Goal: Navigation & Orientation: Find specific page/section

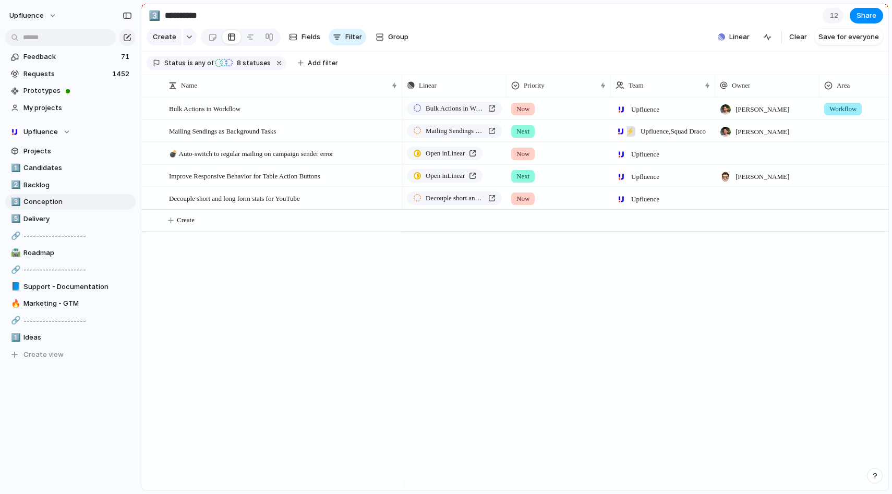
click at [486, 432] on div "Bulk Actions in Workflow Now Upfluence [PERSON_NAME] Workflow Mailing Sendings …" at bounding box center [645, 293] width 486 height 393
click at [843, 114] on span "Workflow" at bounding box center [842, 109] width 27 height 10
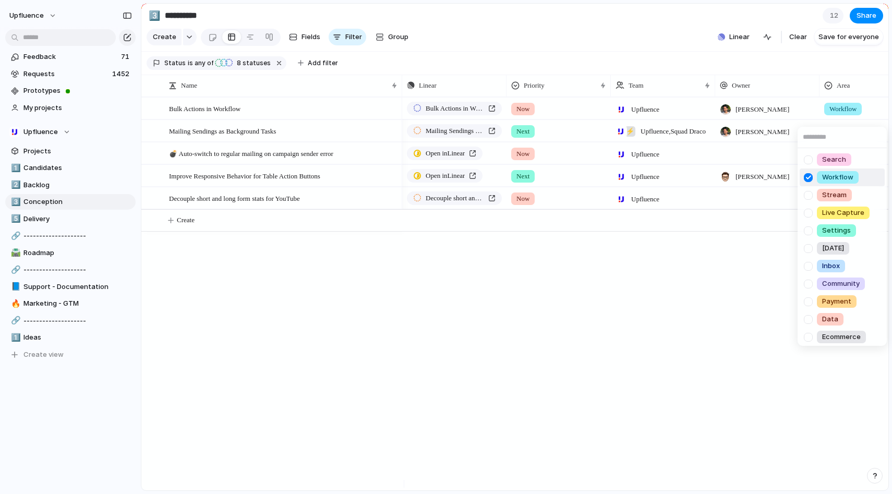
click at [714, 400] on div "Search Workflow Stream Live Capture Settings [DATE] Inbox Community Payment Dat…" at bounding box center [446, 247] width 892 height 494
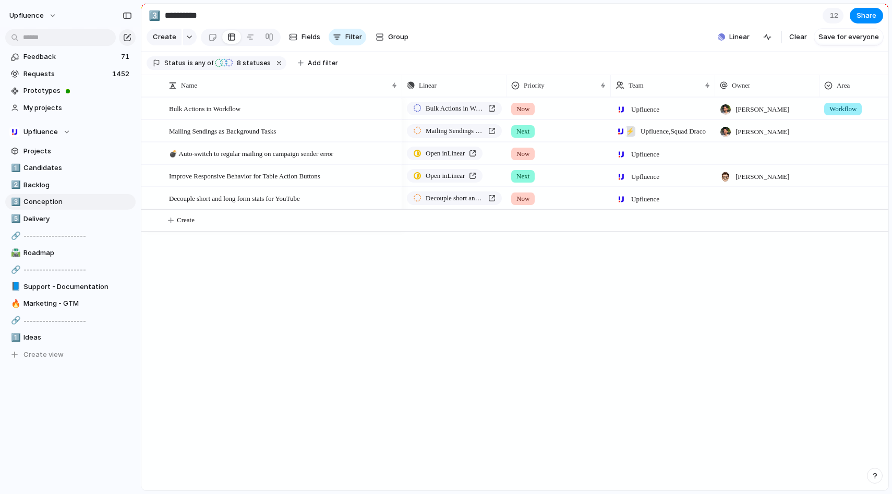
click at [675, 182] on div "Upfluence" at bounding box center [662, 173] width 103 height 17
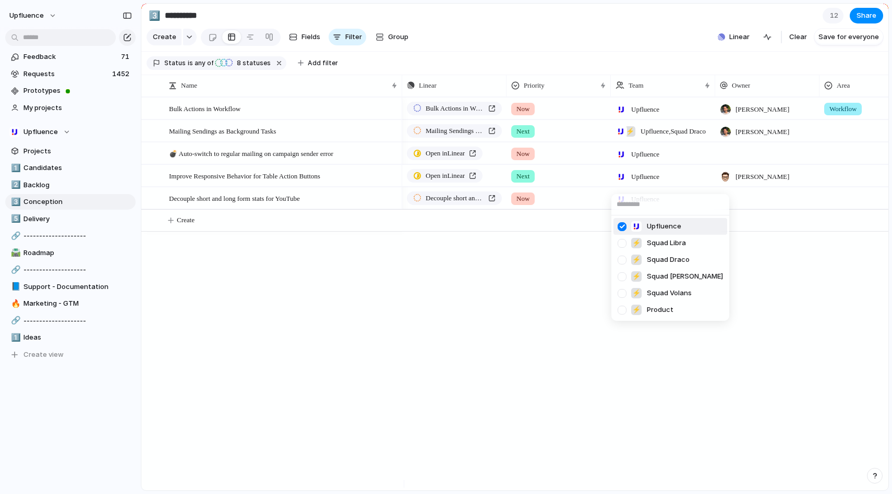
click at [588, 184] on div "Upfluence ⚡ Squad Libra ⚡ Squad Draco ⚡ Squad [PERSON_NAME] ⚡ Squad Volans ⚡ Pr…" at bounding box center [446, 247] width 892 height 494
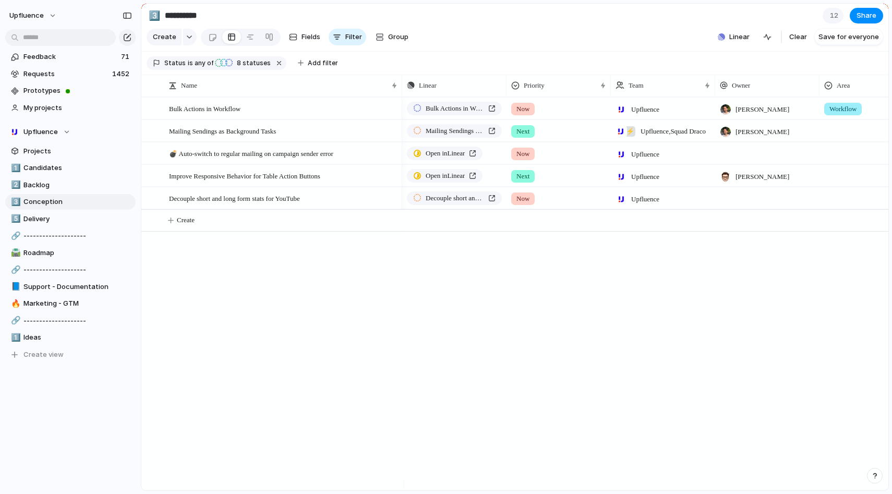
click at [588, 182] on div "Next" at bounding box center [558, 173] width 103 height 17
drag, startPoint x: 564, startPoint y: 421, endPoint x: 555, endPoint y: 409, distance: 15.6
click at [564, 421] on div "Now Next Later No Priority" at bounding box center [446, 247] width 892 height 494
click at [302, 384] on div "Bulk Actions in Workflow Mailing Sendings as Background Tasks 💣 Auto-switch to …" at bounding box center [514, 293] width 747 height 393
click at [186, 43] on button "button" at bounding box center [190, 37] width 14 height 17
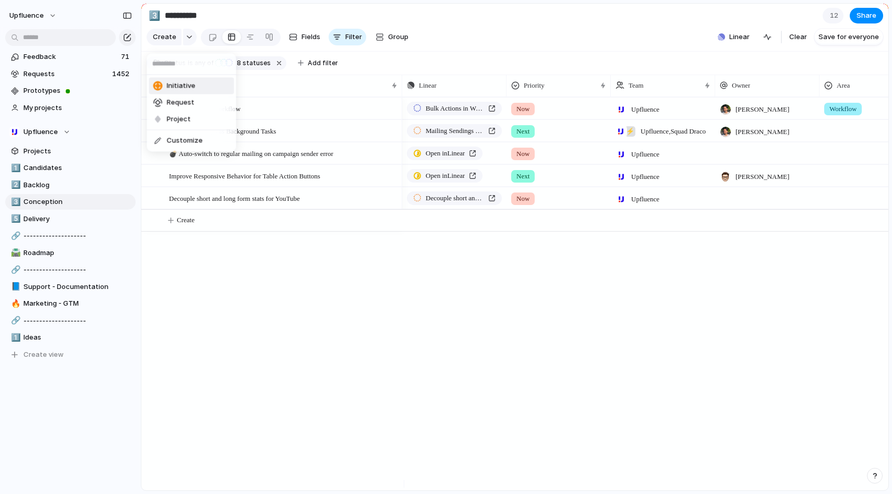
click at [189, 41] on div "Initiative Request Project Customize" at bounding box center [446, 247] width 892 height 494
click at [188, 39] on div "button" at bounding box center [189, 37] width 7 height 4
click at [239, 287] on div "Initiative Request Project Customize" at bounding box center [446, 247] width 892 height 494
click at [351, 42] on span "Filter" at bounding box center [353, 37] width 17 height 10
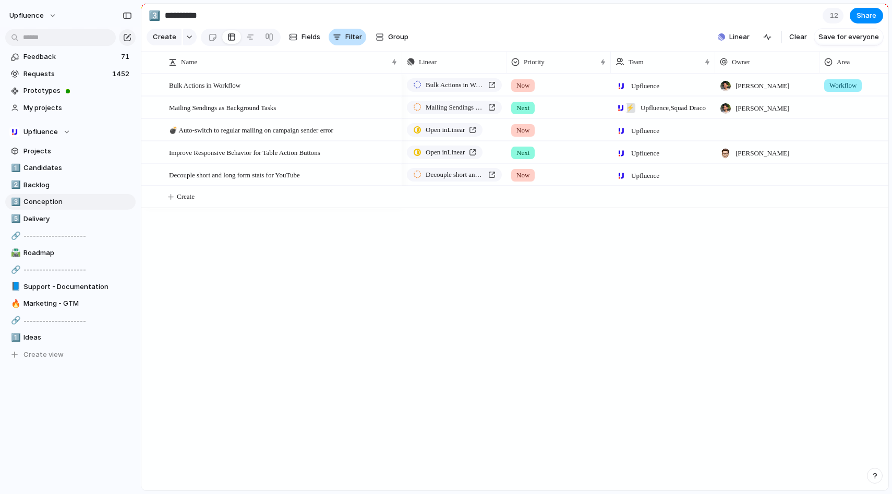
click at [351, 42] on span "Filter" at bounding box center [353, 37] width 17 height 10
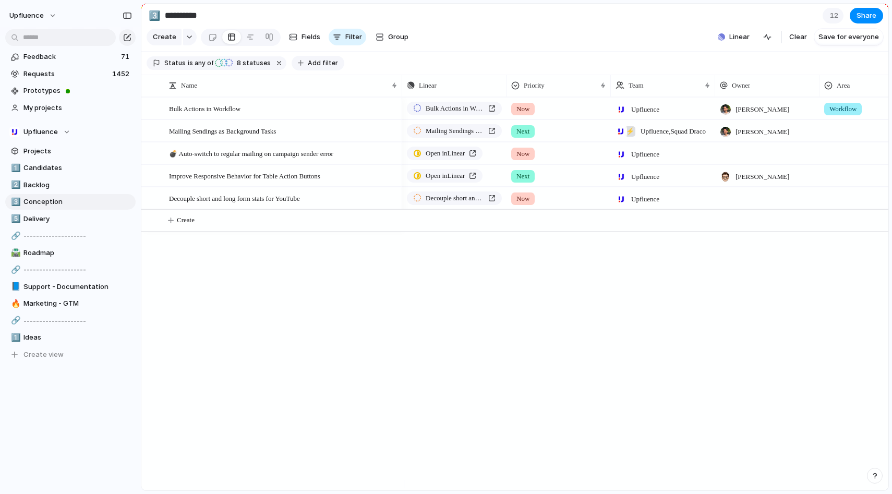
click at [299, 67] on button "Add filter" at bounding box center [317, 63] width 53 height 15
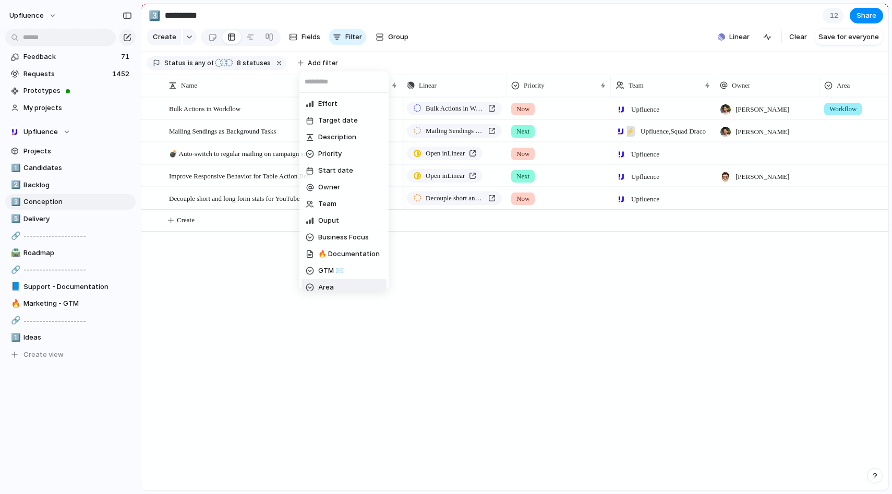
click at [331, 330] on div "Effort Target date Description Priority Start date Owner Team Ouput Business Fo…" at bounding box center [446, 247] width 892 height 494
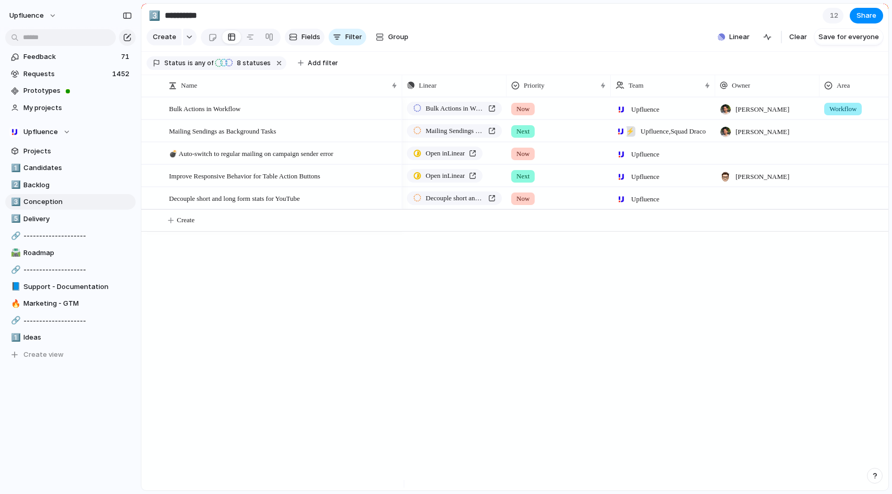
click at [312, 41] on span "Fields" at bounding box center [310, 37] width 19 height 10
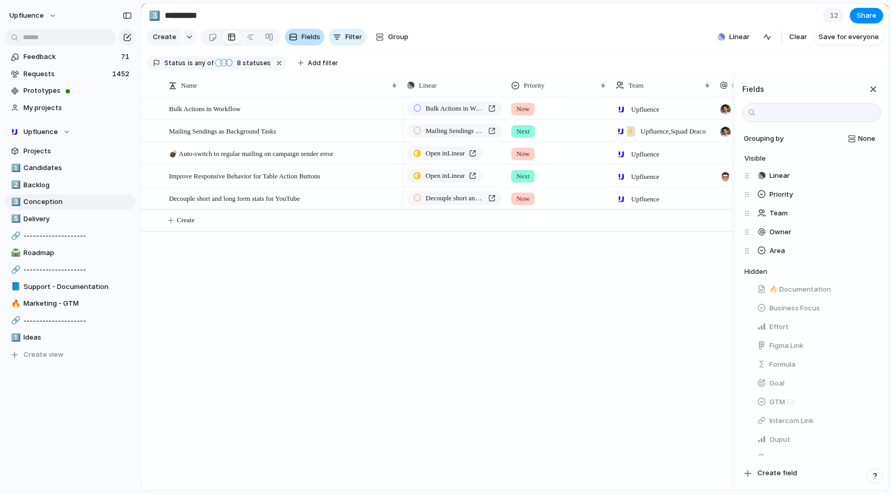
click at [312, 41] on span "Fields" at bounding box center [310, 37] width 19 height 10
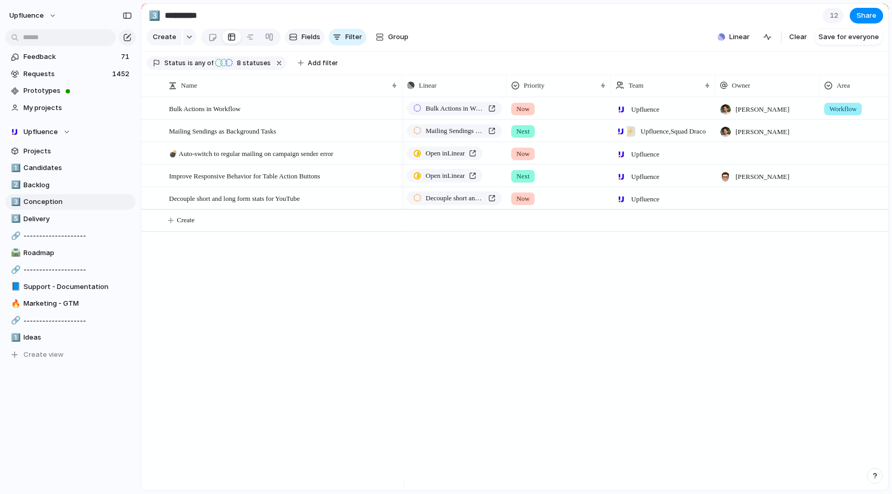
click at [312, 41] on span "Fields" at bounding box center [310, 37] width 19 height 10
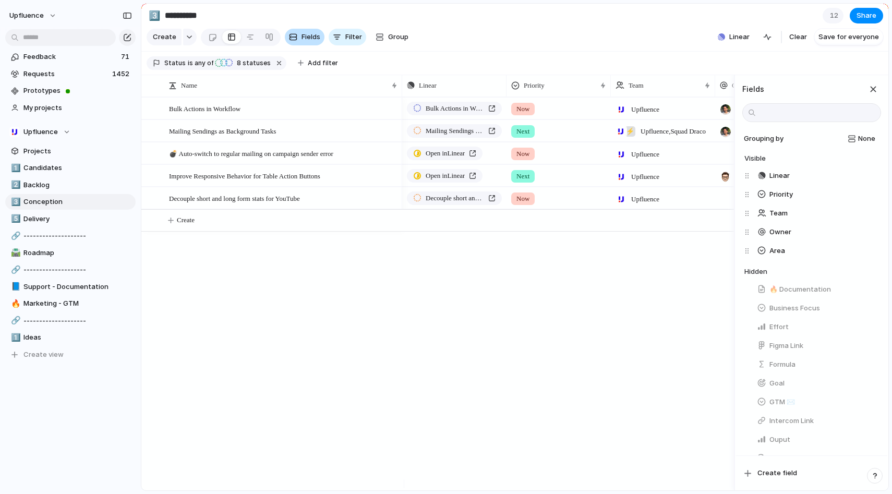
click at [312, 40] on span "Fields" at bounding box center [310, 37] width 19 height 10
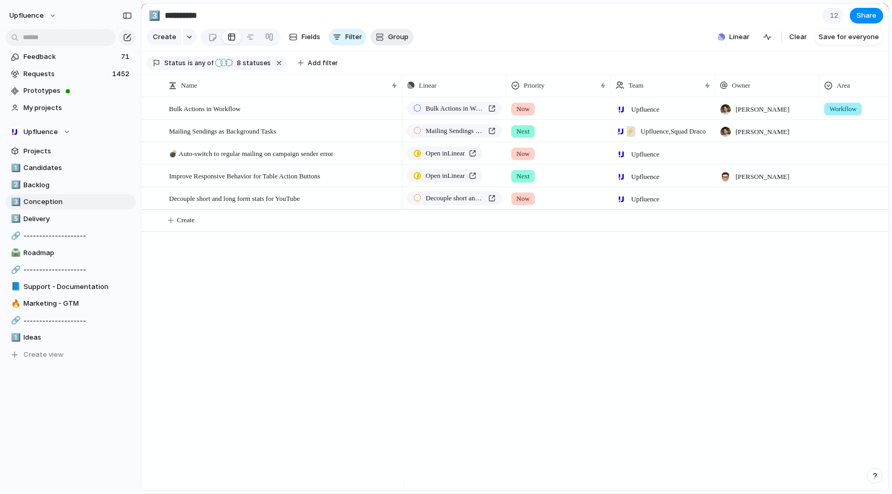
click at [399, 40] on span "Group" at bounding box center [398, 37] width 20 height 10
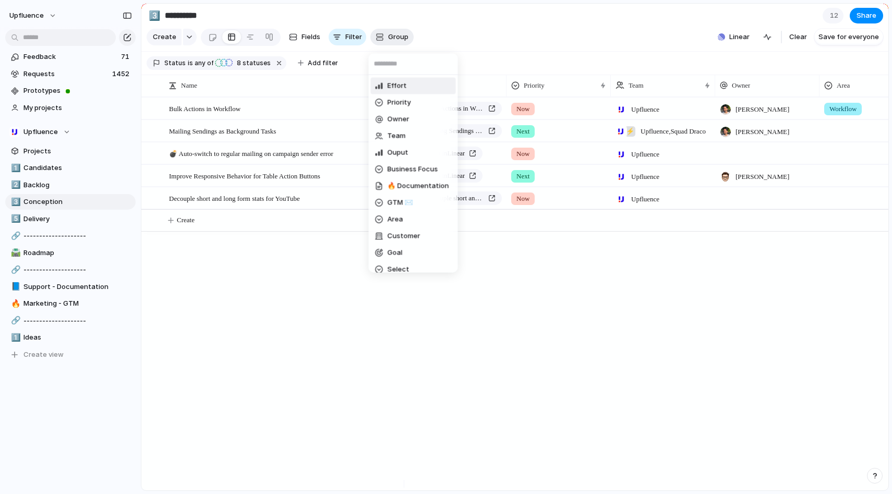
click at [399, 40] on div "Effort Priority Owner Team Ouput Business Focus 🔥 Documentation GTM ✉️ Area Cus…" at bounding box center [446, 247] width 892 height 494
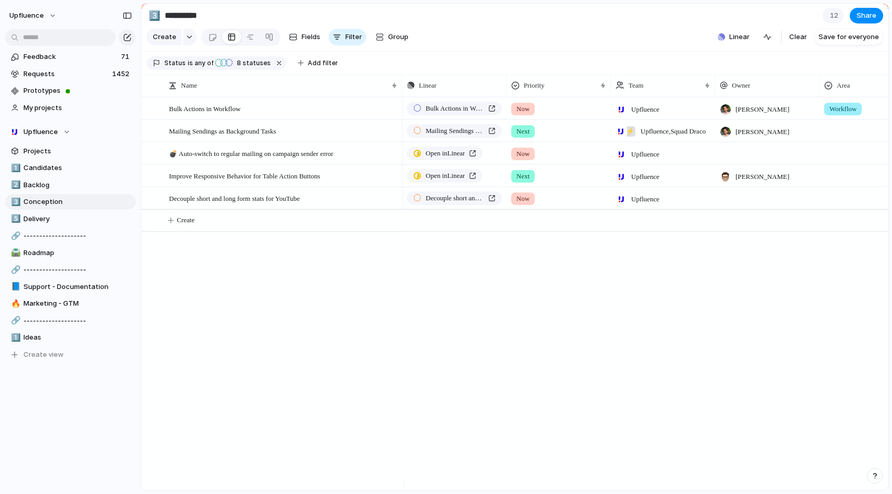
click at [499, 38] on section "Create Fields Filter Group Zoom Collapse Linear Clear Save for everyone" at bounding box center [514, 39] width 747 height 25
click at [66, 90] on span at bounding box center [68, 91] width 4 height 4
click at [58, 187] on span "Backlog" at bounding box center [77, 185] width 108 height 10
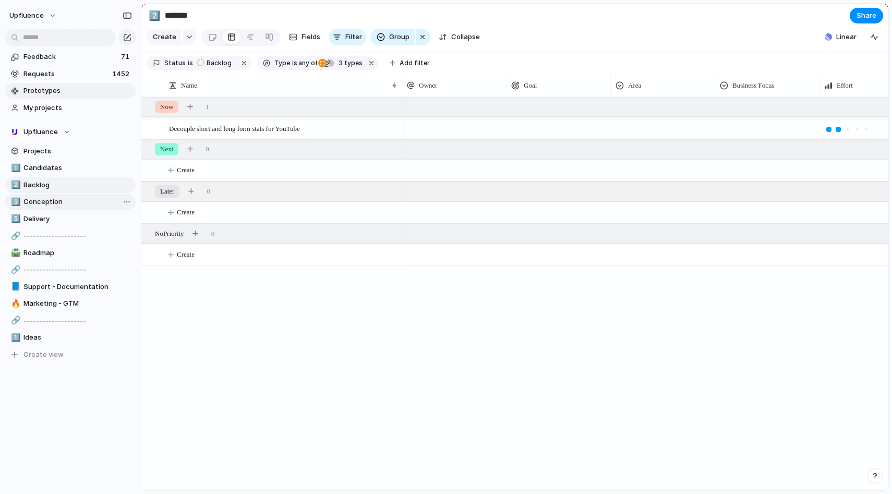
click at [57, 202] on span "Conception" at bounding box center [77, 202] width 108 height 10
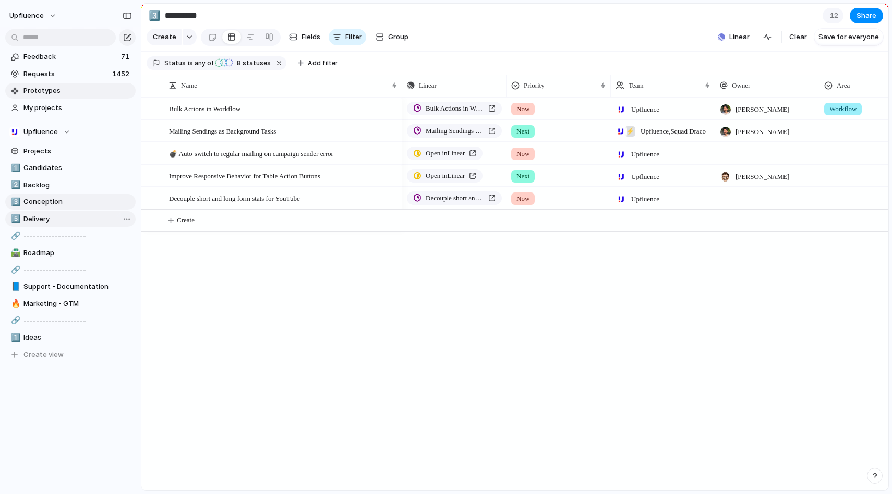
click at [54, 212] on link "5️⃣ Delivery" at bounding box center [70, 219] width 130 height 16
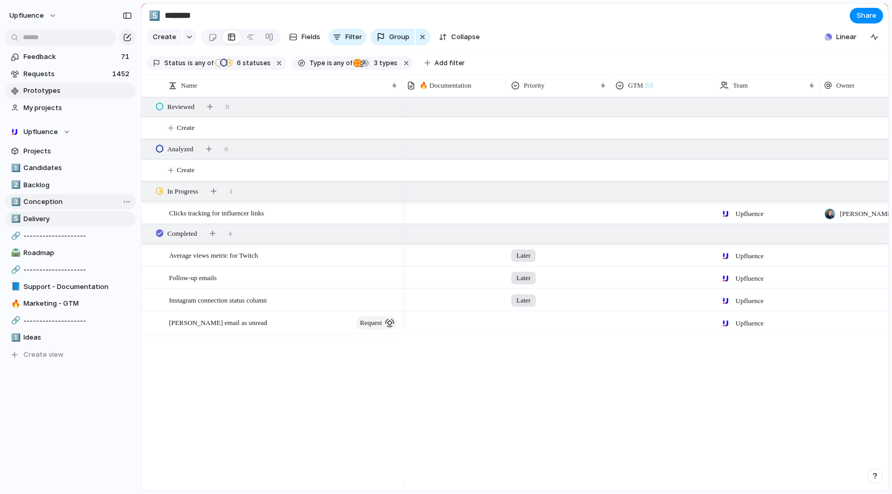
click at [56, 200] on span "Conception" at bounding box center [77, 202] width 108 height 10
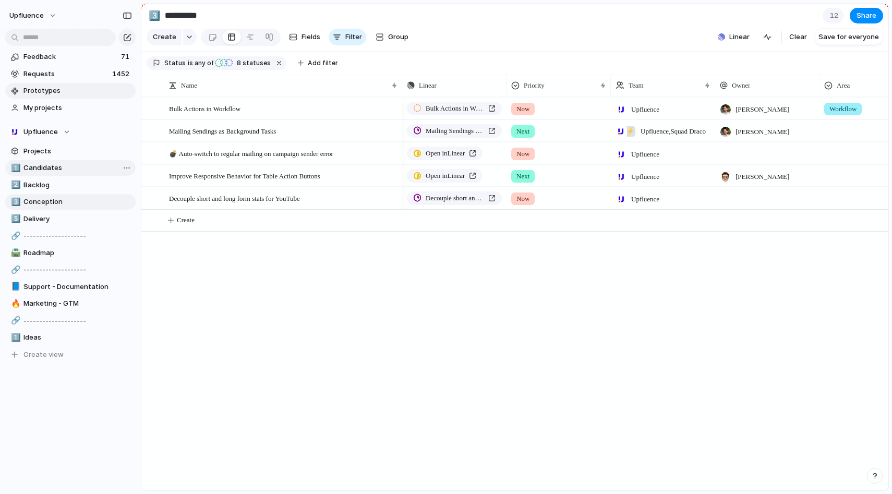
click at [62, 165] on span "Candidates" at bounding box center [77, 168] width 108 height 10
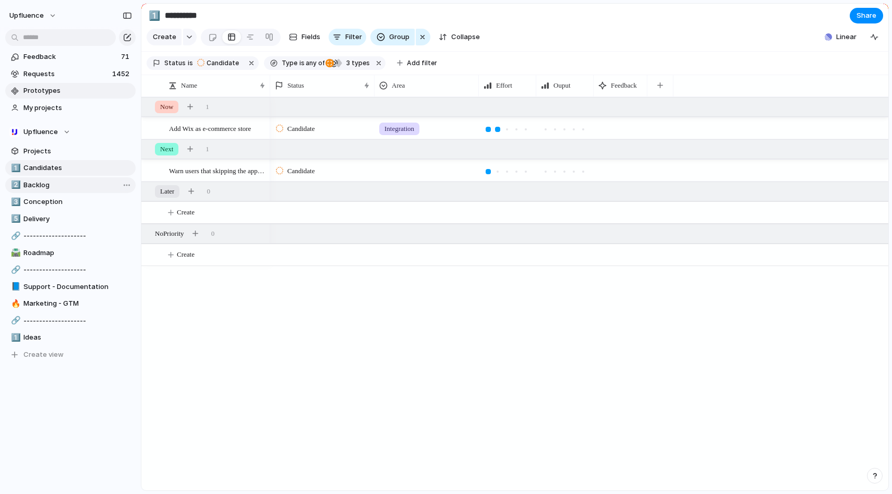
click at [61, 183] on span "Backlog" at bounding box center [77, 185] width 108 height 10
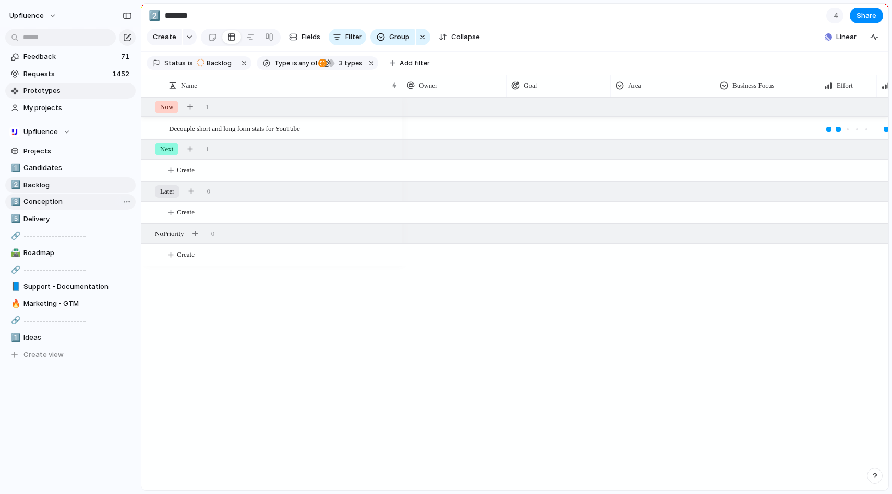
click at [59, 196] on link "3️⃣ Conception" at bounding box center [70, 202] width 130 height 16
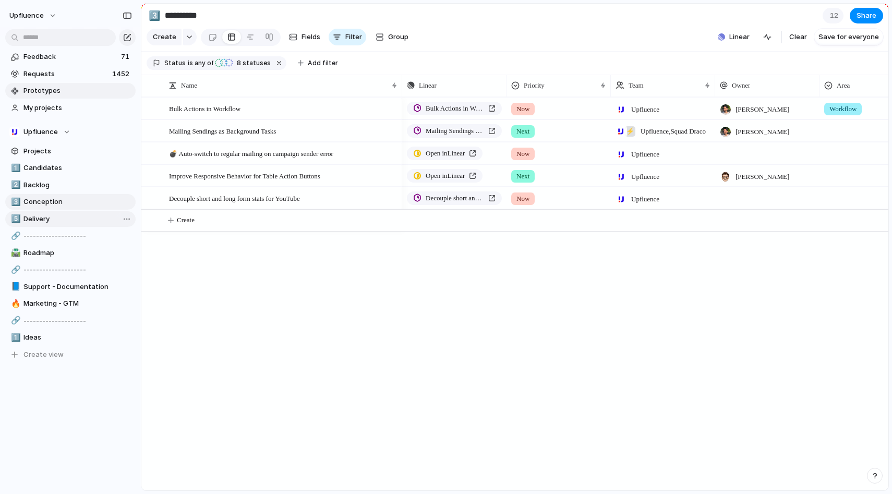
click at [57, 217] on span "Delivery" at bounding box center [77, 219] width 108 height 10
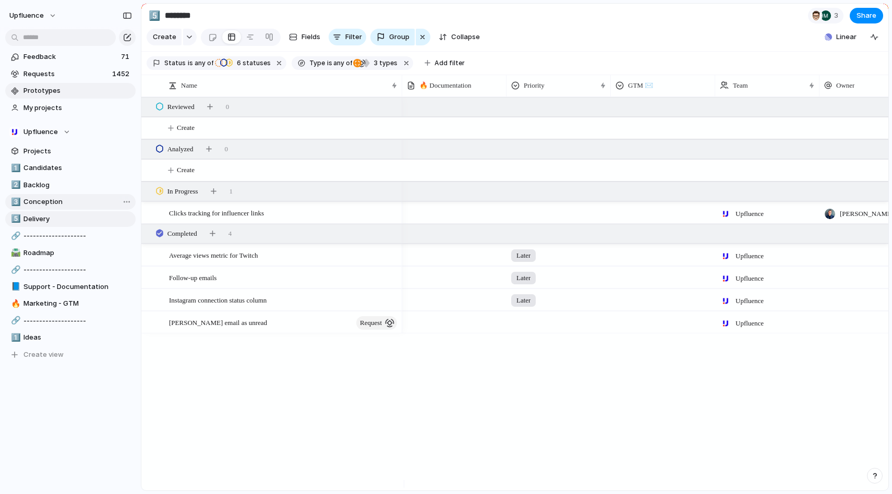
click at [52, 202] on span "Conception" at bounding box center [77, 202] width 108 height 10
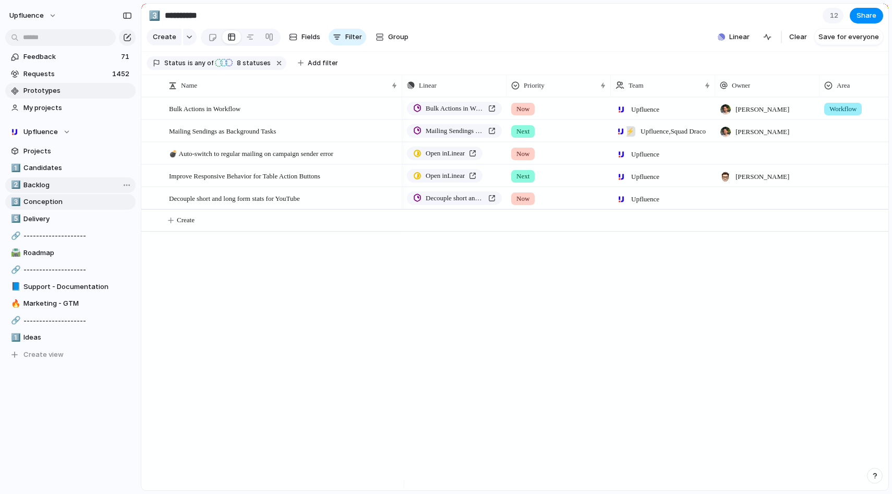
click at [51, 186] on span "Backlog" at bounding box center [77, 185] width 108 height 10
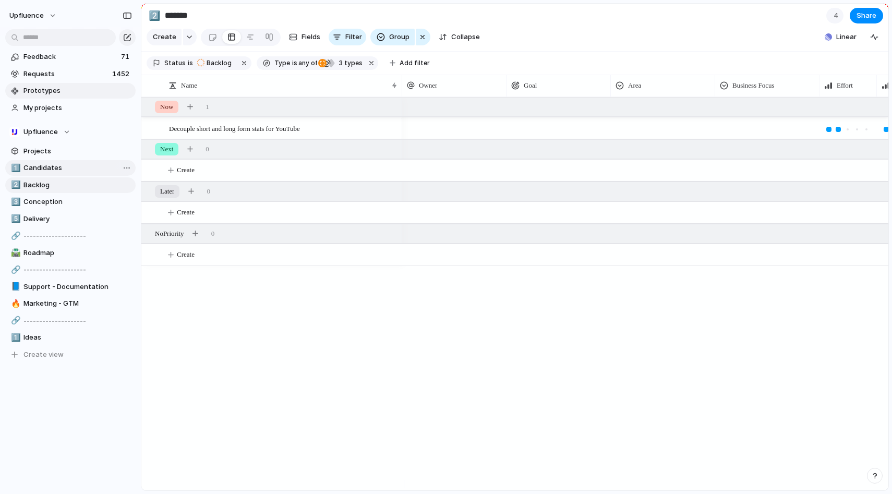
click at [52, 168] on span "Candidates" at bounding box center [77, 168] width 108 height 10
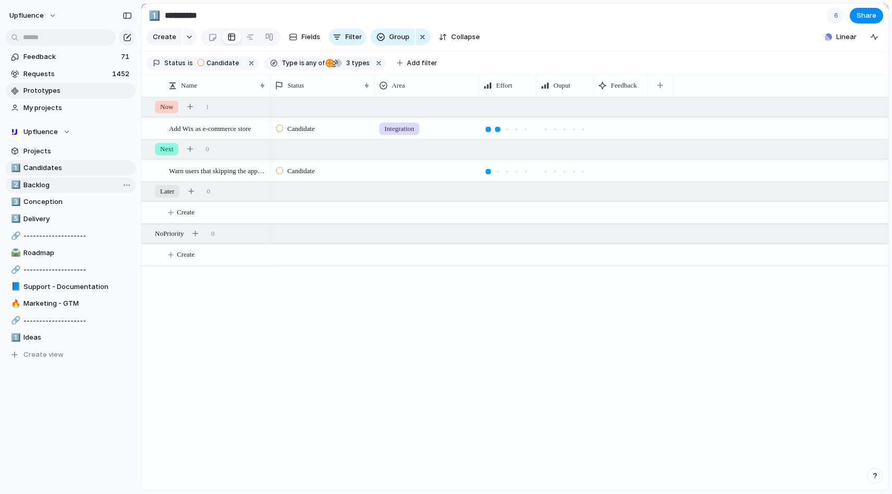
click at [44, 185] on span "Backlog" at bounding box center [77, 185] width 108 height 10
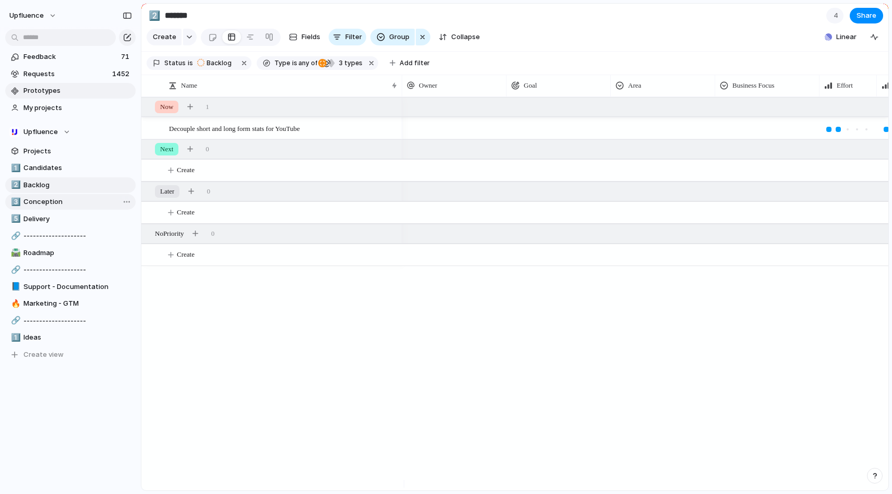
click at [49, 200] on span "Conception" at bounding box center [77, 202] width 108 height 10
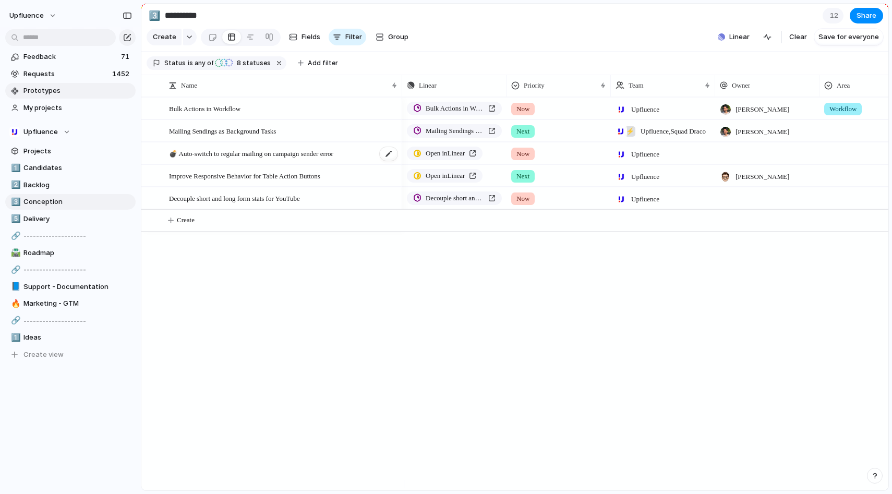
click at [228, 159] on span "💣 Auto-switch to regular mailing on campaign sender error" at bounding box center [251, 153] width 164 height 12
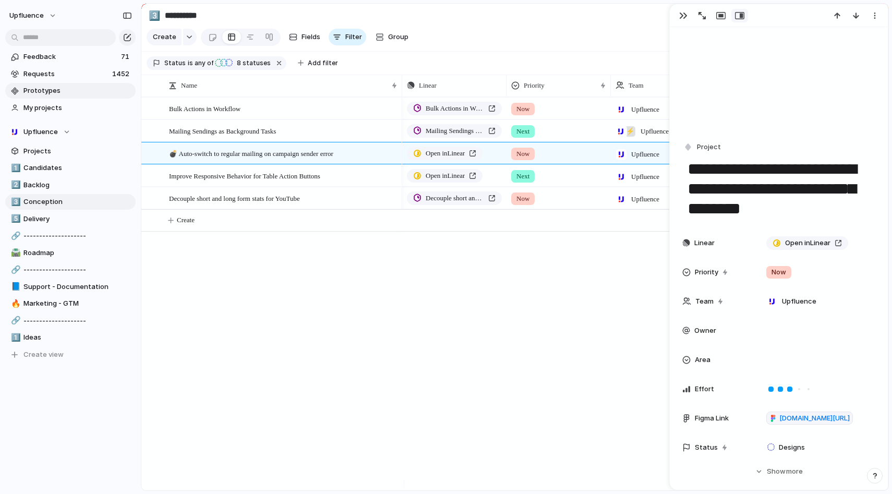
scroll to position [204, 0]
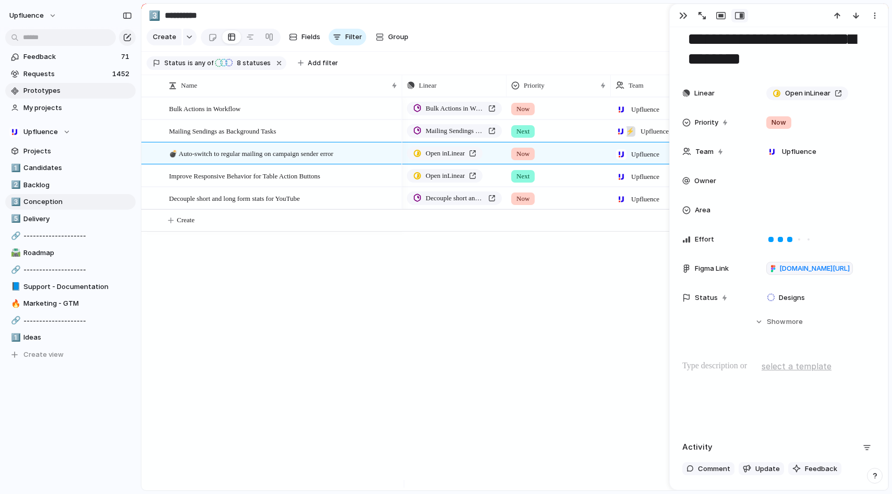
click at [766, 323] on span "Show" at bounding box center [775, 321] width 19 height 10
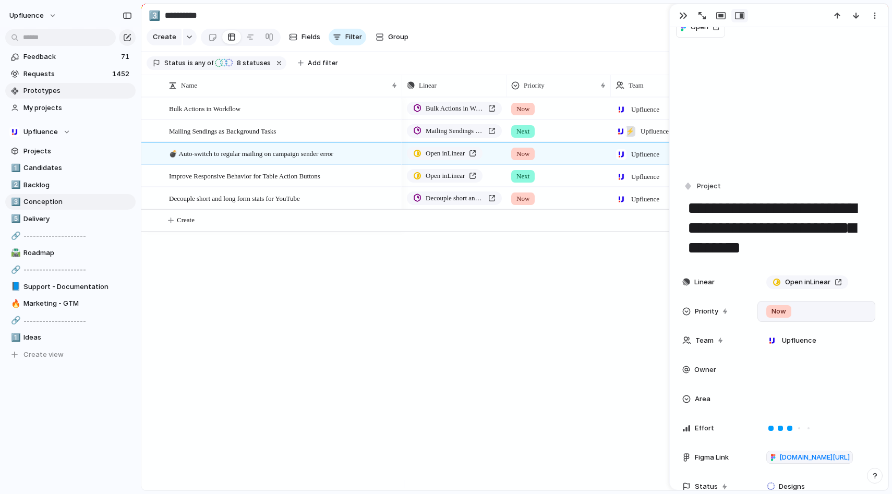
scroll to position [0, 0]
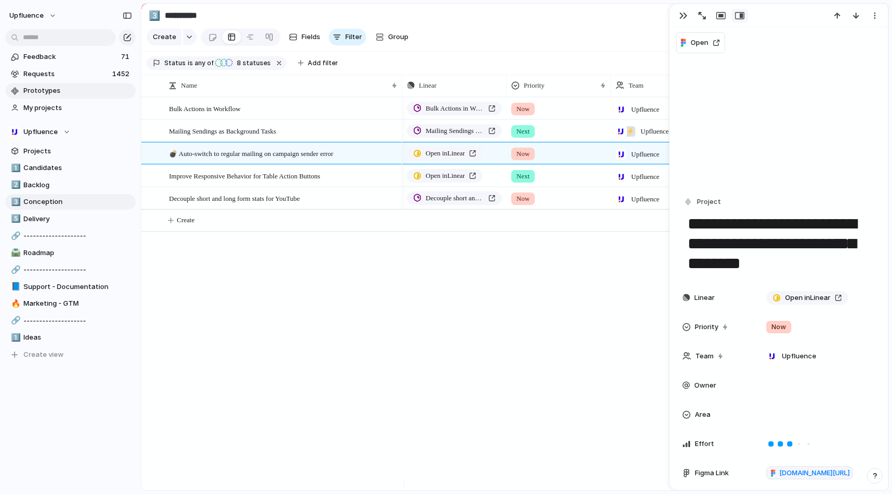
click at [434, 371] on div "Bulk Actions in Workflow Now Upfluence [PERSON_NAME] Workflow Mailing Sendings …" at bounding box center [645, 293] width 486 height 393
click at [436, 368] on div "Bulk Actions in Workflow Now Upfluence [PERSON_NAME] Workflow Mailing Sendings …" at bounding box center [645, 293] width 486 height 393
click at [681, 18] on div "button" at bounding box center [683, 15] width 8 height 8
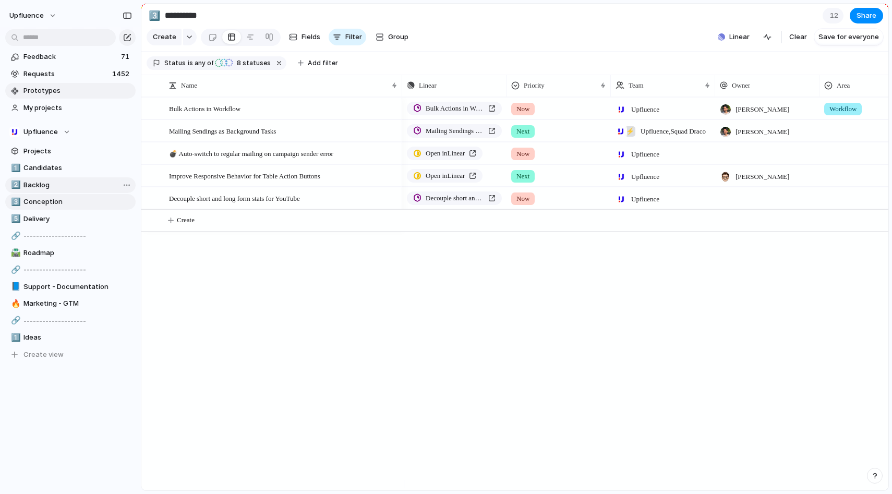
click at [30, 186] on span "Backlog" at bounding box center [77, 185] width 108 height 10
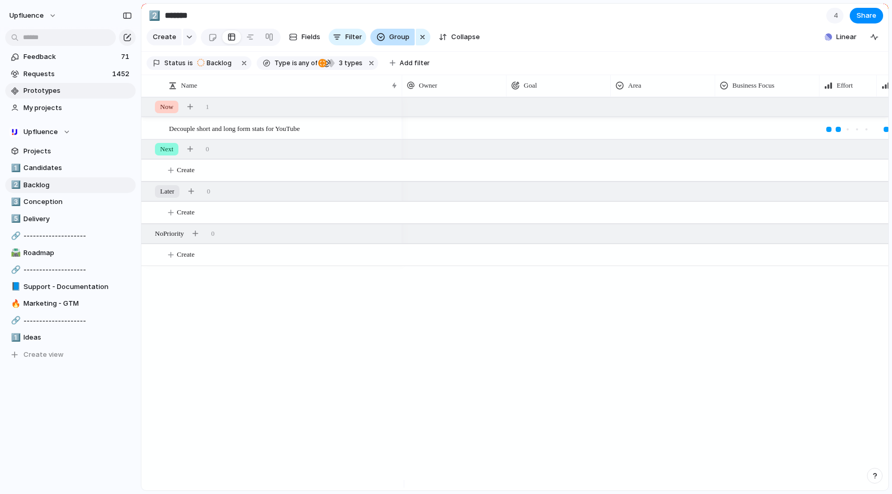
click at [395, 42] on span "Group" at bounding box center [399, 37] width 20 height 10
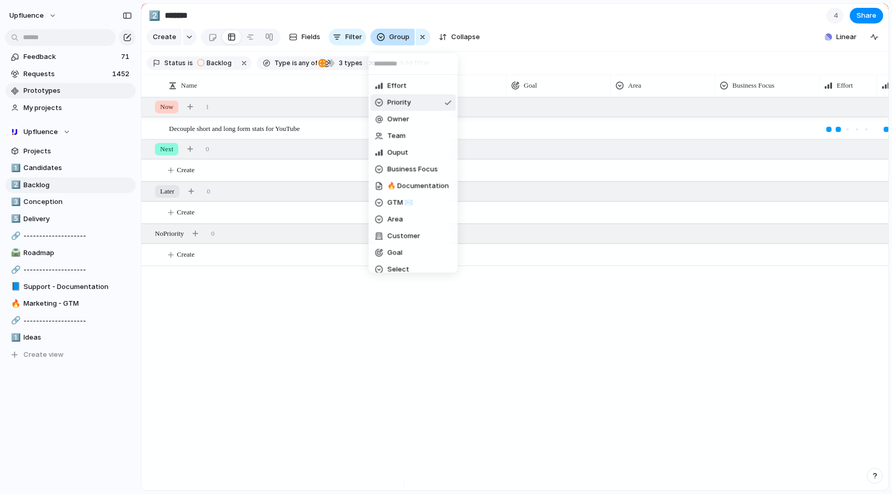
click at [395, 42] on div "Effort Priority Owner Team Ouput Business Focus 🔥 Documentation GTM ✉️ Area Cus…" at bounding box center [446, 247] width 892 height 494
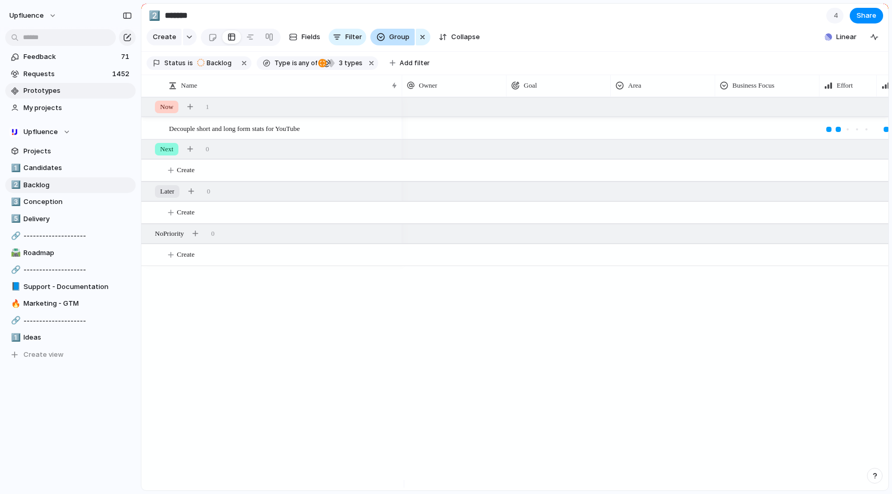
click at [395, 42] on span "Group" at bounding box center [399, 37] width 20 height 10
click at [395, 42] on div "Effort Priority Owner Team Ouput Business Focus 🔥 Documentation GTM ✉️ Area Cus…" at bounding box center [446, 247] width 892 height 494
click at [399, 42] on span "Group" at bounding box center [399, 37] width 20 height 10
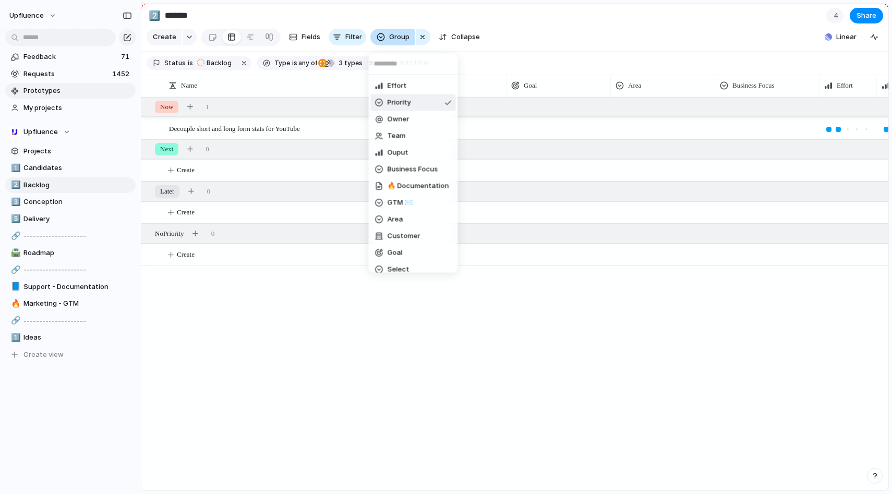
click at [399, 42] on div "Effort Priority Owner Team Ouput Business Focus 🔥 Documentation GTM ✉️ Area Cus…" at bounding box center [446, 247] width 892 height 494
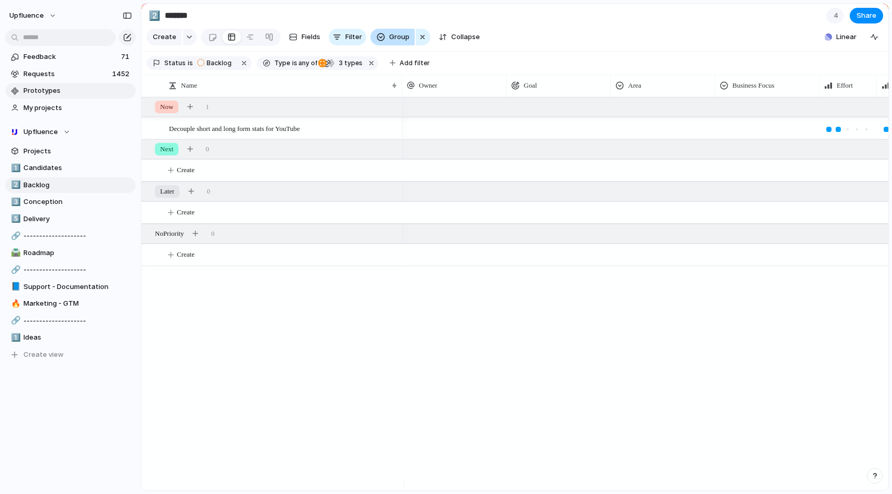
click at [378, 40] on div "button" at bounding box center [380, 37] width 8 height 8
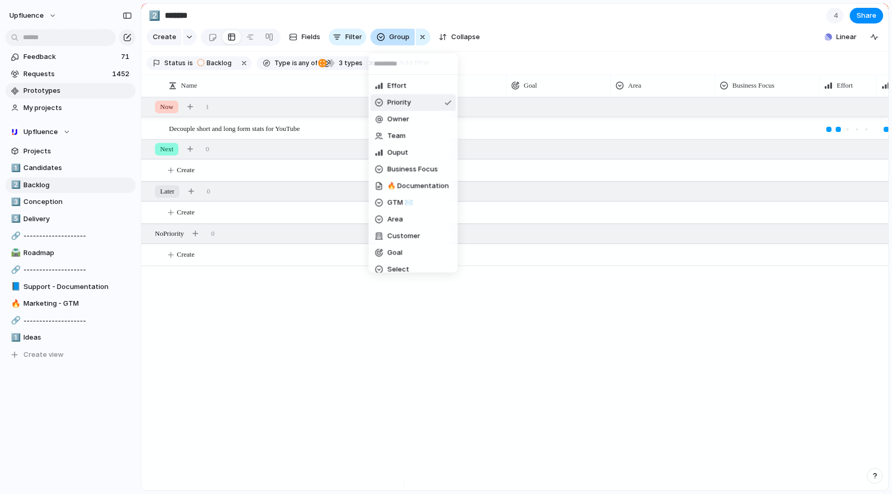
click at [378, 40] on div "Effort Priority Owner Team Ouput Business Focus 🔥 Documentation GTM ✉️ Area Cus…" at bounding box center [446, 247] width 892 height 494
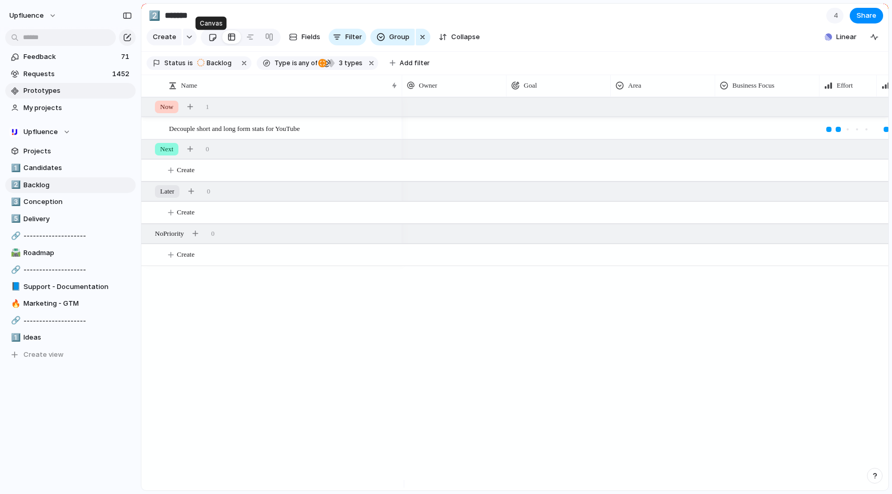
click at [213, 42] on div at bounding box center [212, 37] width 9 height 17
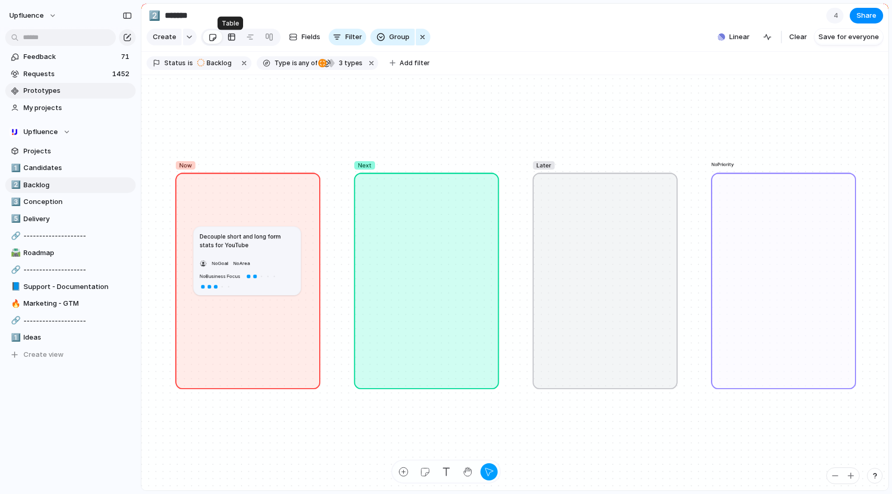
click at [227, 43] on div at bounding box center [231, 37] width 8 height 17
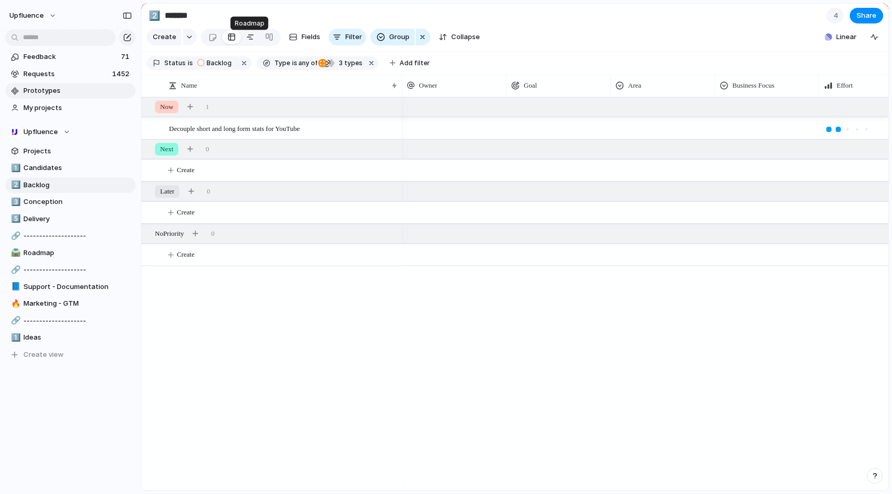
click at [246, 39] on div at bounding box center [250, 37] width 8 height 17
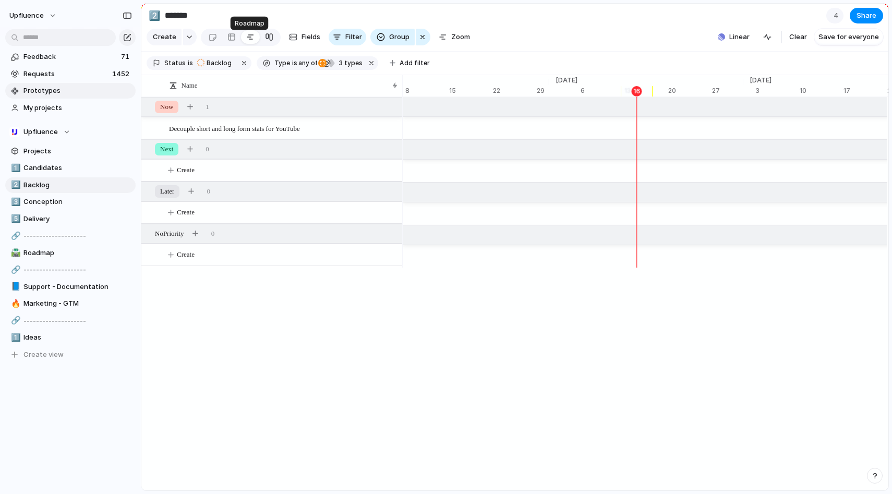
scroll to position [0, 6711]
click at [265, 41] on div at bounding box center [269, 37] width 8 height 17
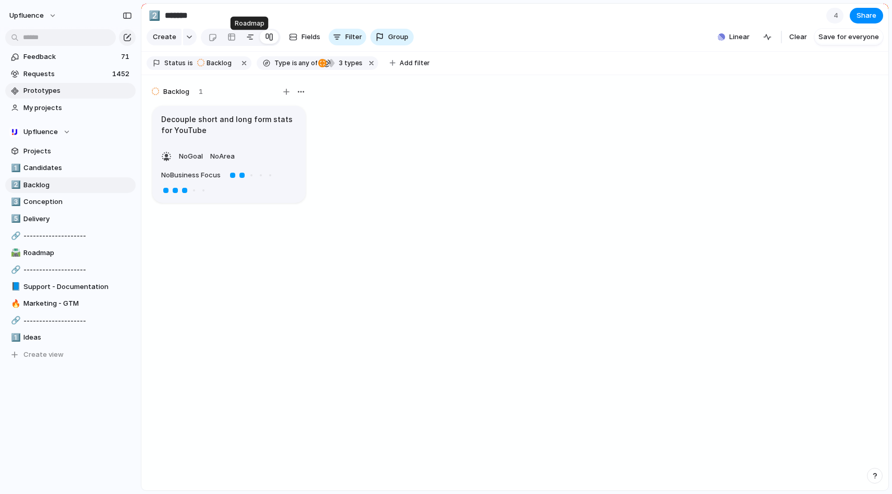
click at [246, 44] on div at bounding box center [250, 37] width 8 height 17
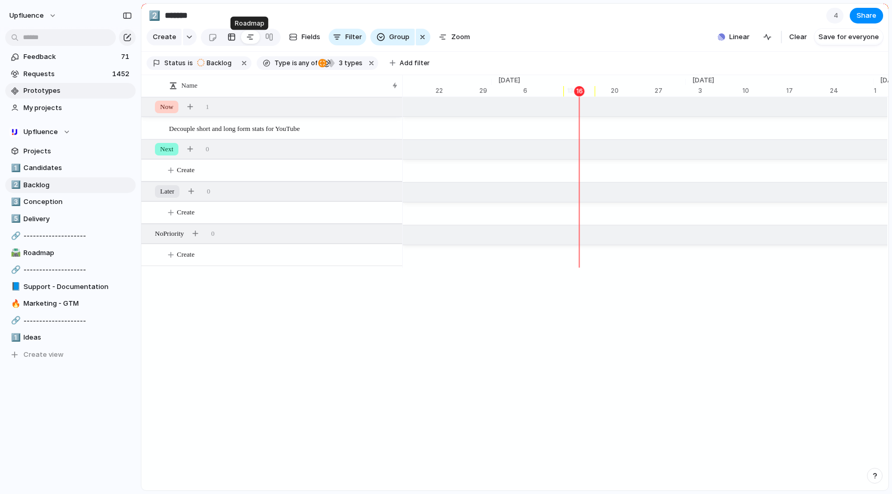
scroll to position [0, 6768]
click at [229, 44] on div at bounding box center [231, 37] width 8 height 17
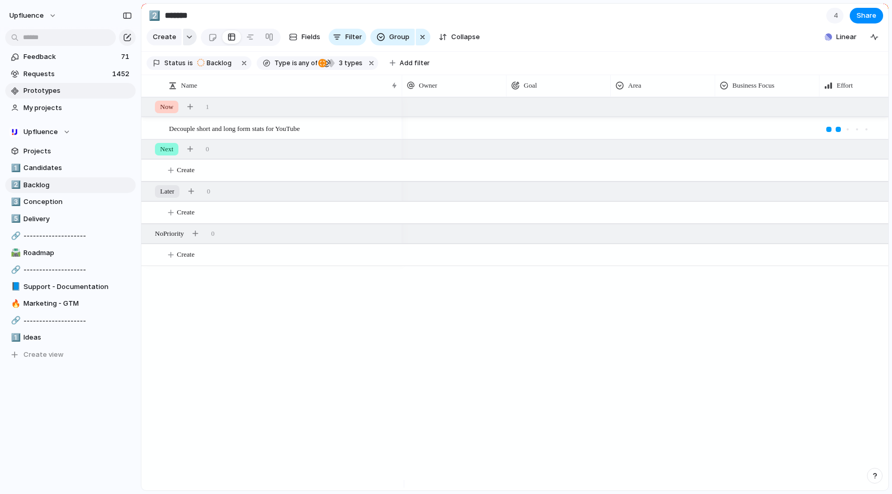
click at [188, 38] on button "button" at bounding box center [190, 37] width 14 height 17
click at [188, 38] on div "Initiative Request Project Customize" at bounding box center [446, 247] width 892 height 494
click at [63, 168] on span "Candidates" at bounding box center [77, 168] width 108 height 10
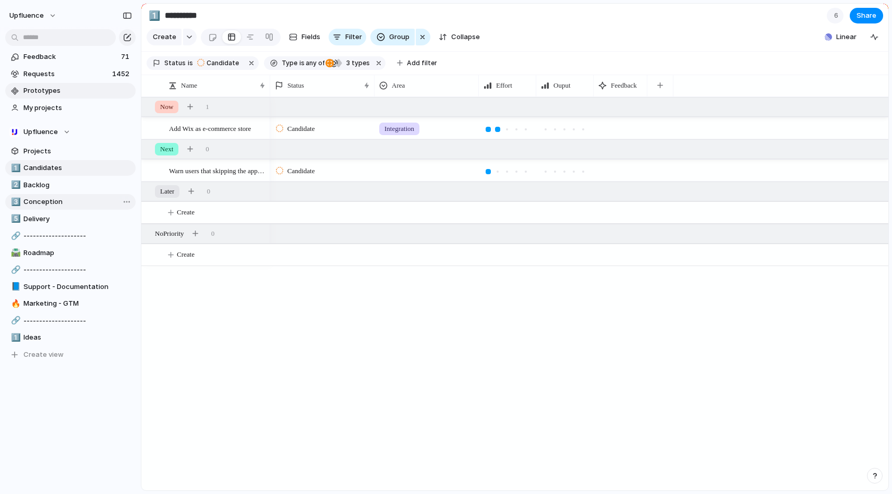
click at [55, 206] on span "Conception" at bounding box center [77, 202] width 108 height 10
type input "**********"
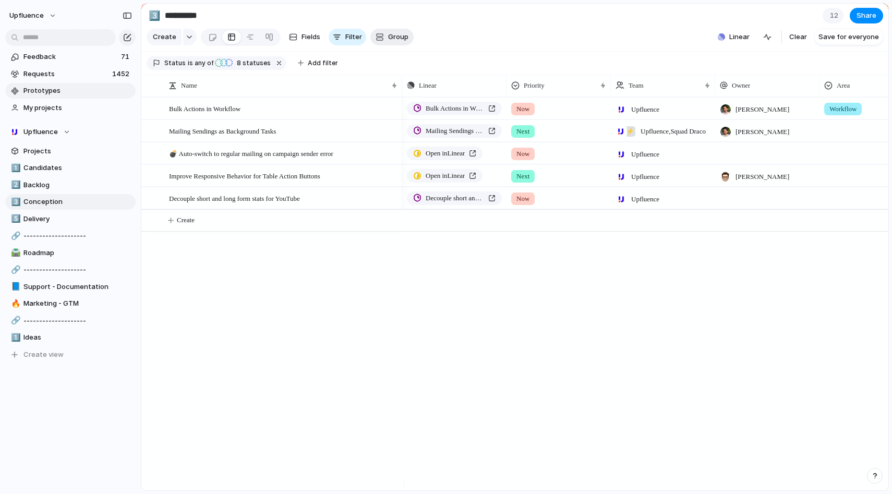
click at [405, 42] on span "Group" at bounding box center [398, 37] width 20 height 10
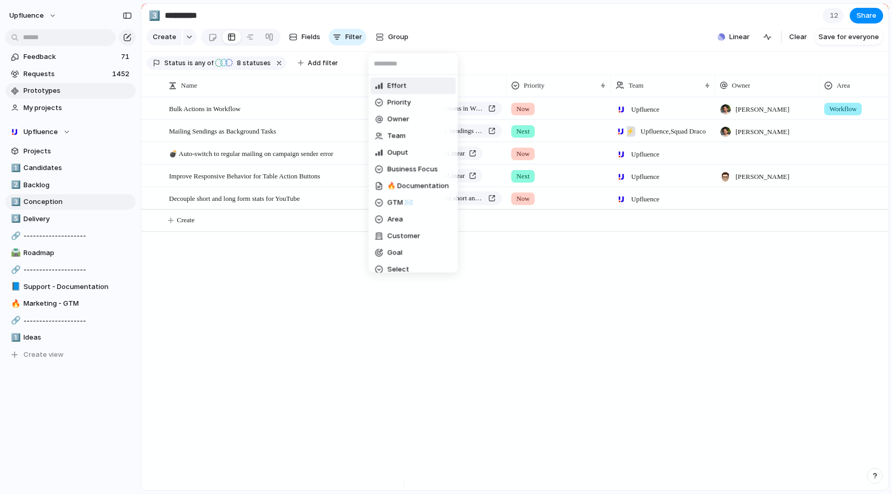
click at [433, 34] on div "Effort Priority Owner Team Ouput Business Focus 🔥 Documentation GTM ✉️ Area Cus…" at bounding box center [446, 247] width 892 height 494
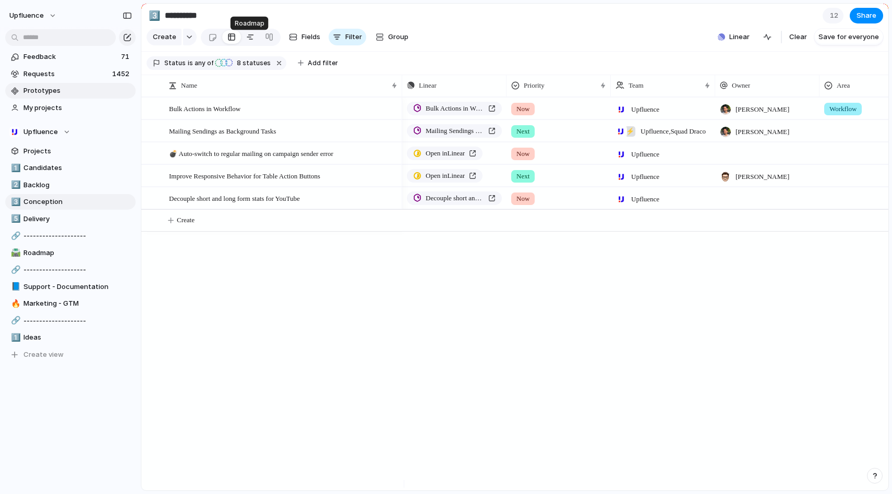
click at [249, 42] on div at bounding box center [250, 37] width 8 height 17
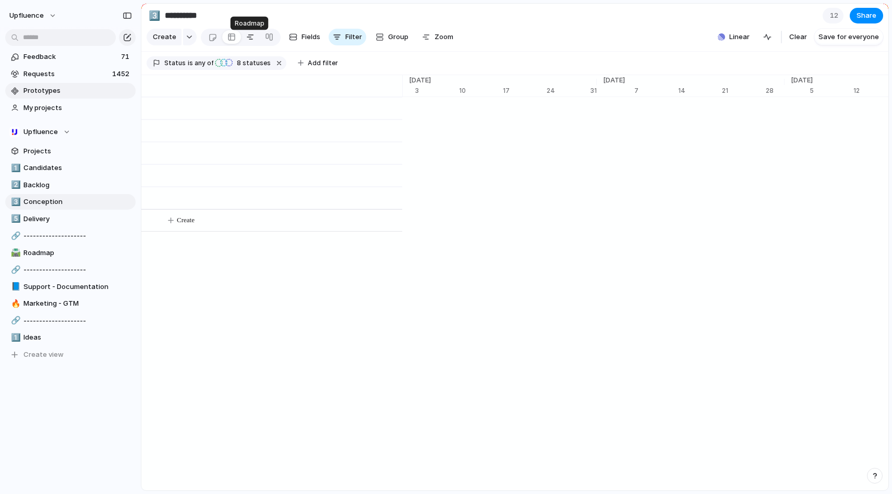
scroll to position [0, 6711]
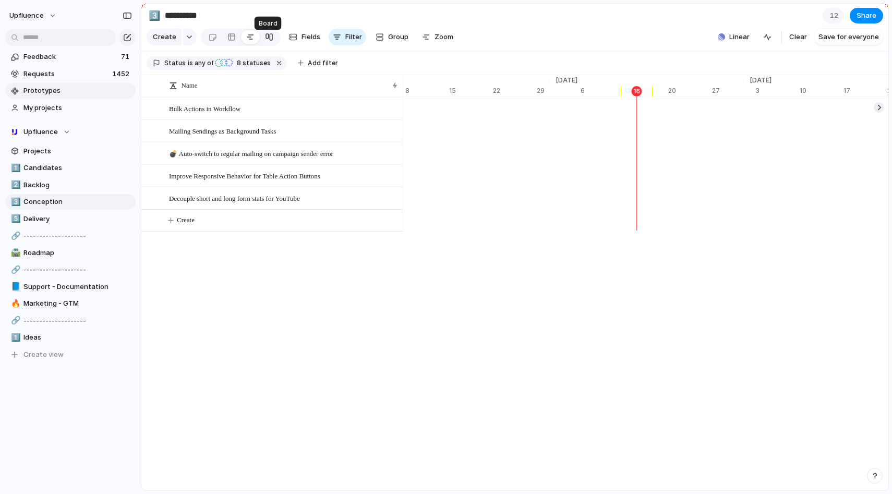
click at [266, 40] on div at bounding box center [269, 37] width 8 height 17
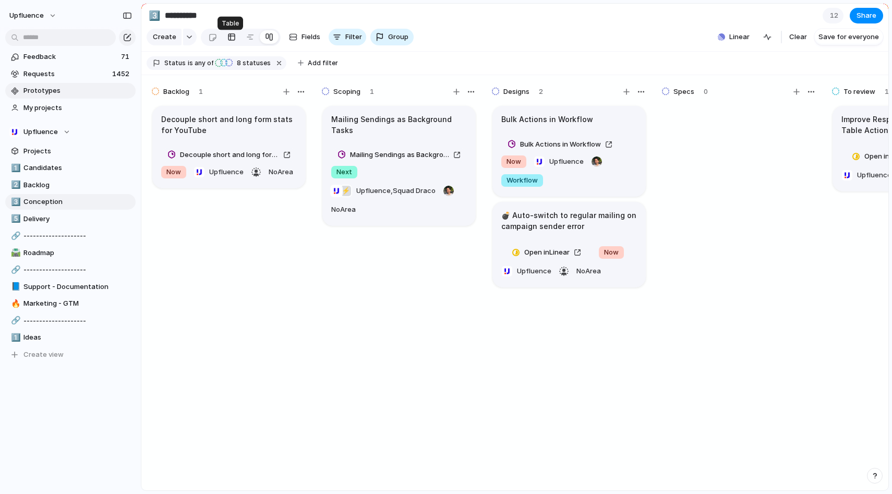
click at [233, 40] on div at bounding box center [231, 37] width 8 height 17
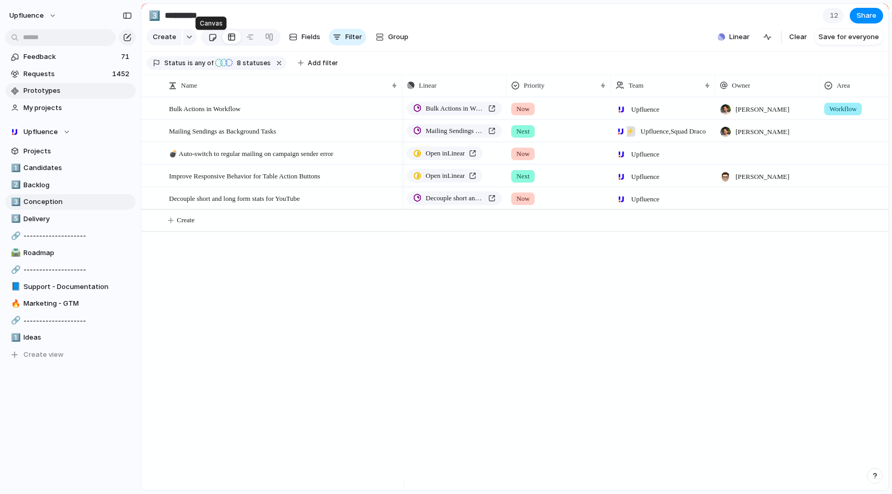
click at [213, 41] on div at bounding box center [212, 37] width 9 height 17
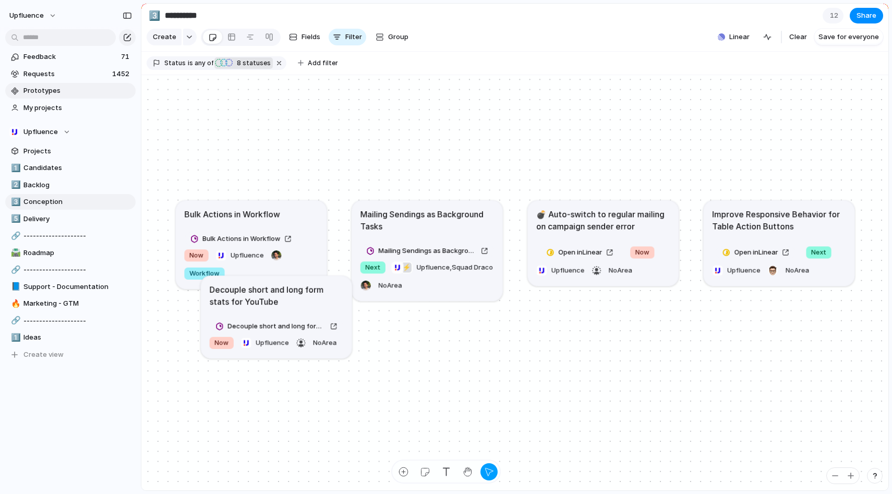
click at [240, 68] on span "8 statuses" at bounding box center [252, 62] width 37 height 9
click at [231, 70] on div "Idea Candidate Backlog Scoping Designs Specs To review Validated To plan Planne…" at bounding box center [446, 247] width 892 height 494
click at [197, 68] on span "any of" at bounding box center [203, 62] width 20 height 9
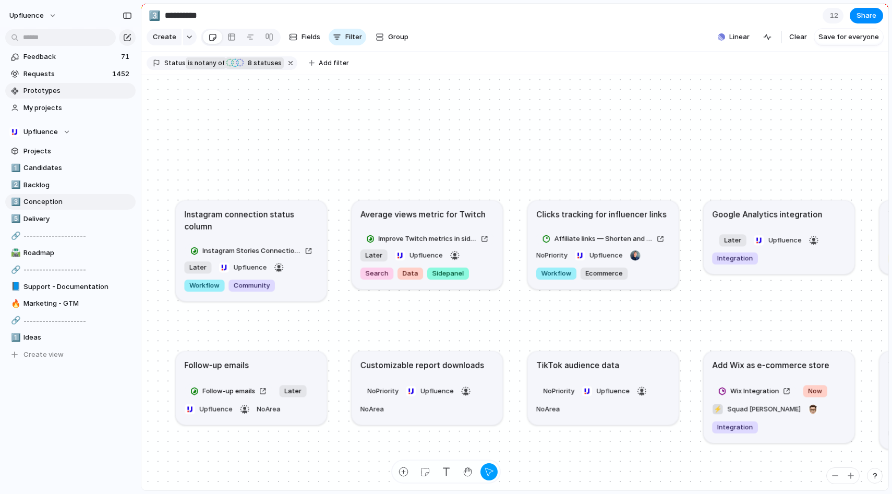
click at [197, 68] on span "not" at bounding box center [198, 62] width 11 height 9
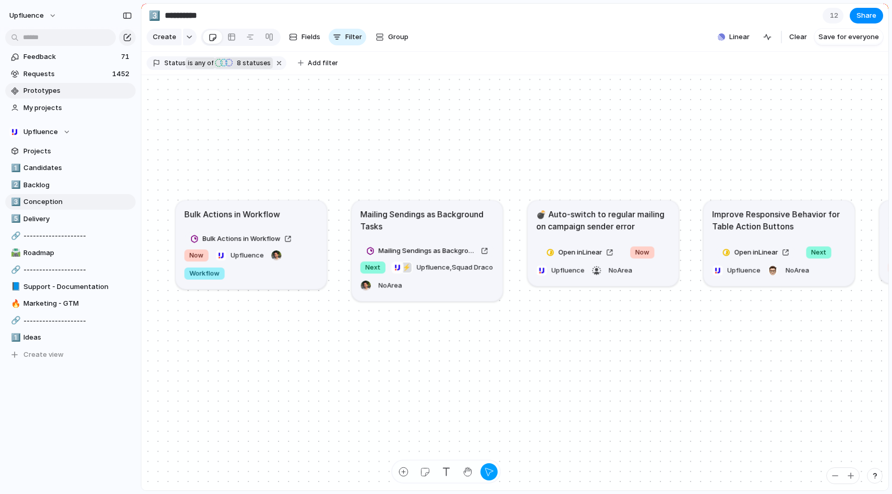
click at [197, 68] on span "any of" at bounding box center [203, 62] width 20 height 9
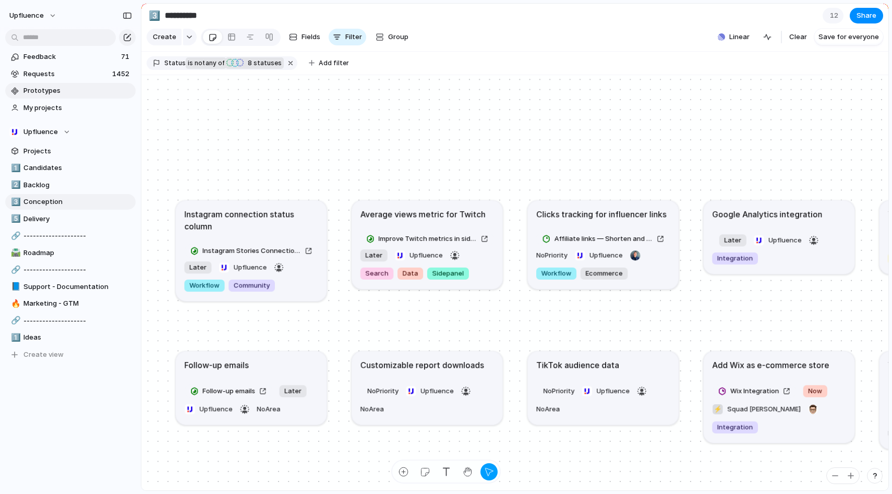
click at [197, 68] on span "not" at bounding box center [198, 62] width 11 height 9
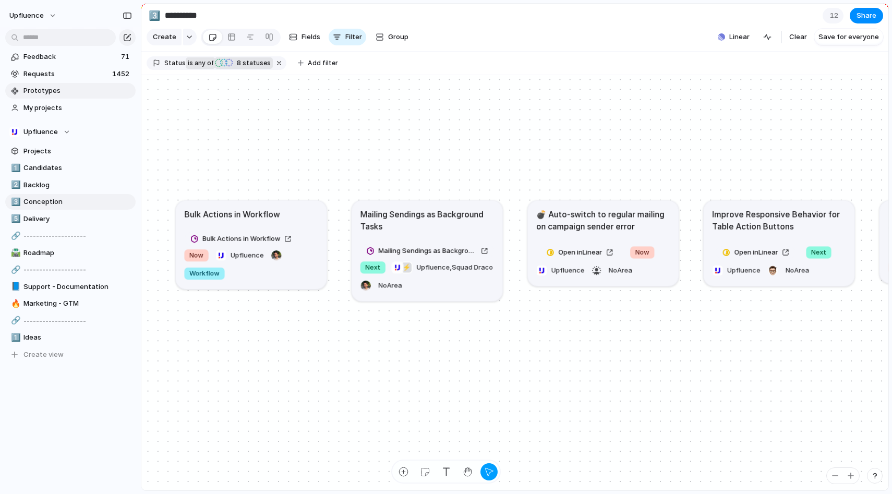
click at [155, 67] on div at bounding box center [156, 63] width 7 height 8
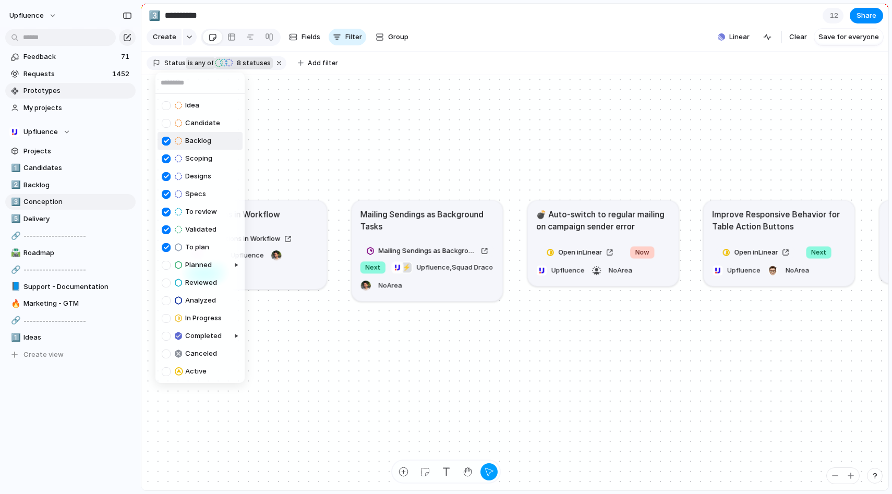
click at [178, 66] on div "Idea Candidate Backlog Scoping Designs Specs To review Validated To plan Planne…" at bounding box center [446, 247] width 892 height 494
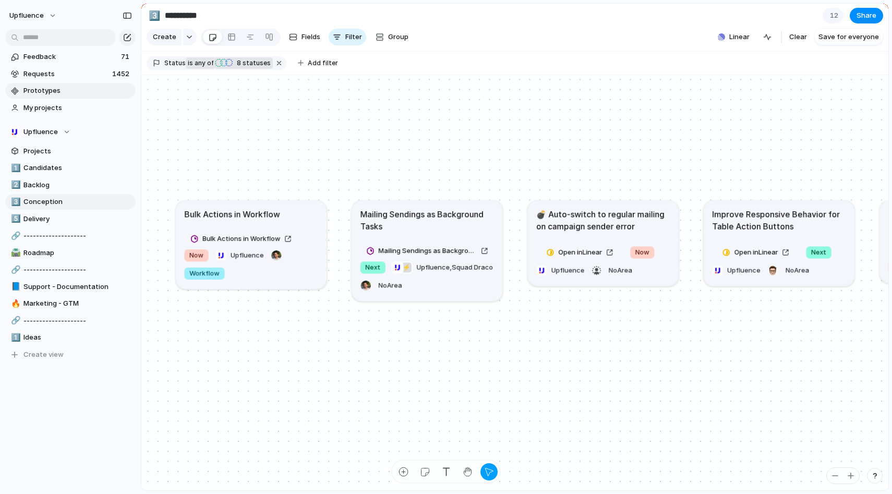
click at [202, 68] on span "any of" at bounding box center [203, 62] width 20 height 9
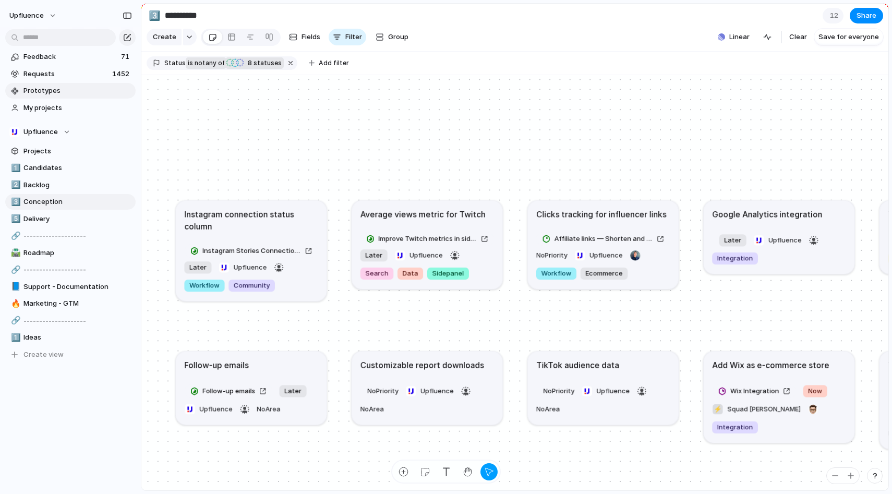
click at [204, 68] on span "any of" at bounding box center [214, 62] width 20 height 9
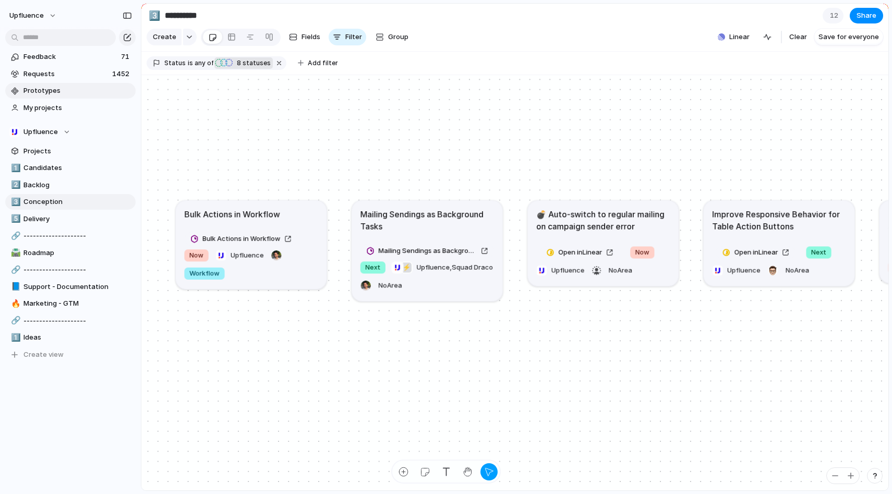
click at [228, 67] on div "button" at bounding box center [228, 62] width 7 height 9
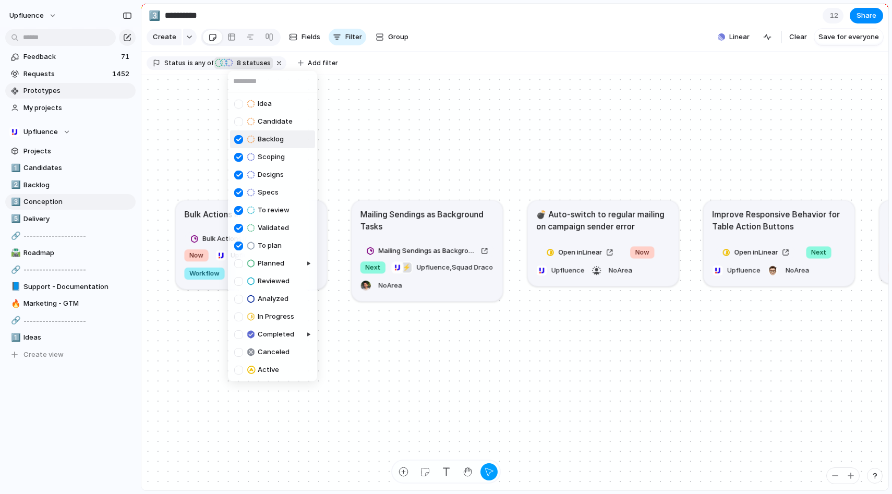
click at [228, 67] on div "Idea Candidate Backlog Scoping Designs Specs To review Validated To plan Planne…" at bounding box center [446, 247] width 892 height 494
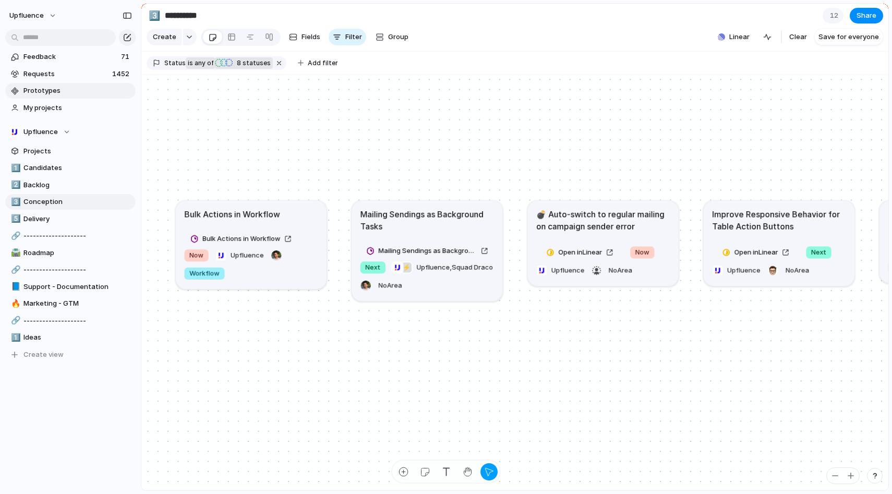
click at [196, 68] on span "any of" at bounding box center [203, 62] width 20 height 9
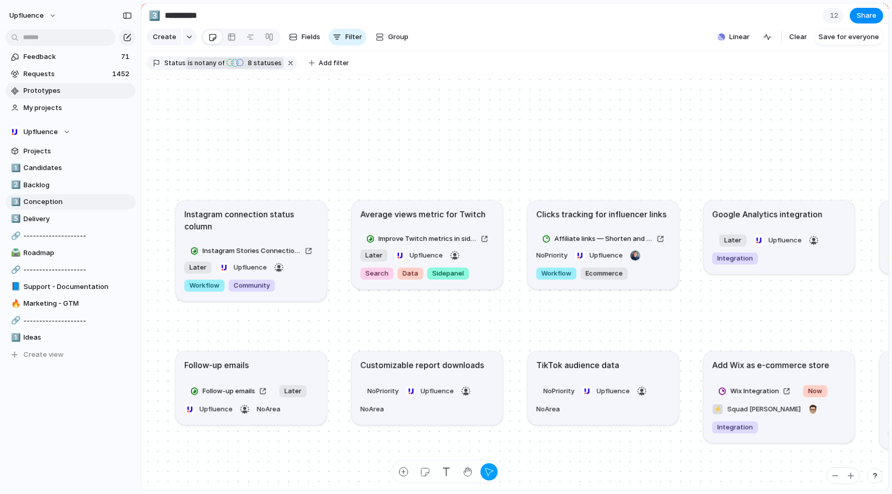
click at [196, 68] on span "not" at bounding box center [198, 62] width 11 height 9
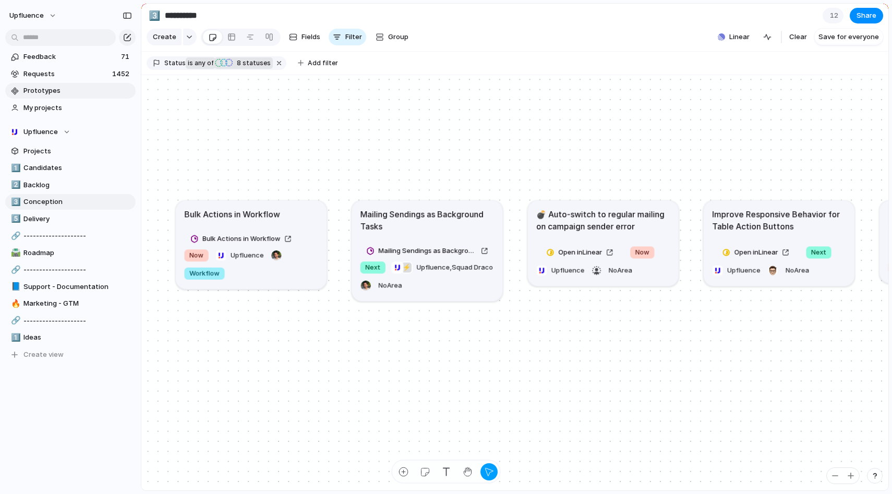
click at [198, 67] on span "any of" at bounding box center [203, 62] width 20 height 9
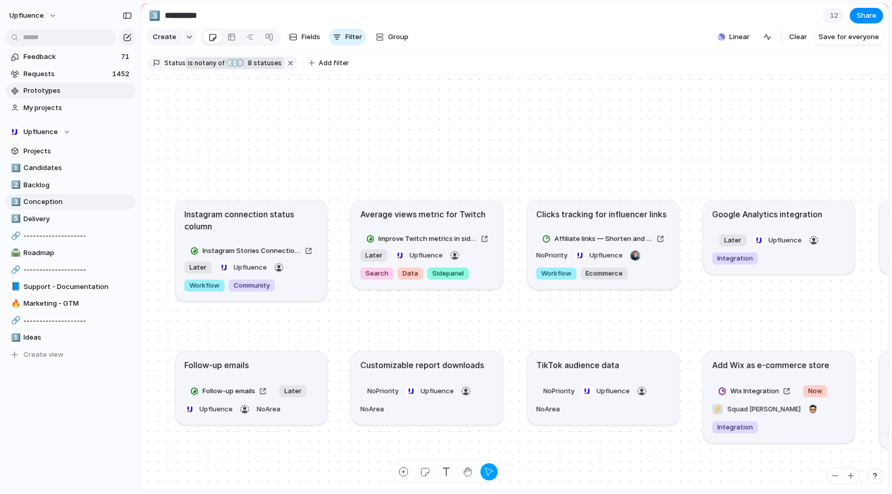
click at [198, 67] on span "not" at bounding box center [198, 62] width 11 height 9
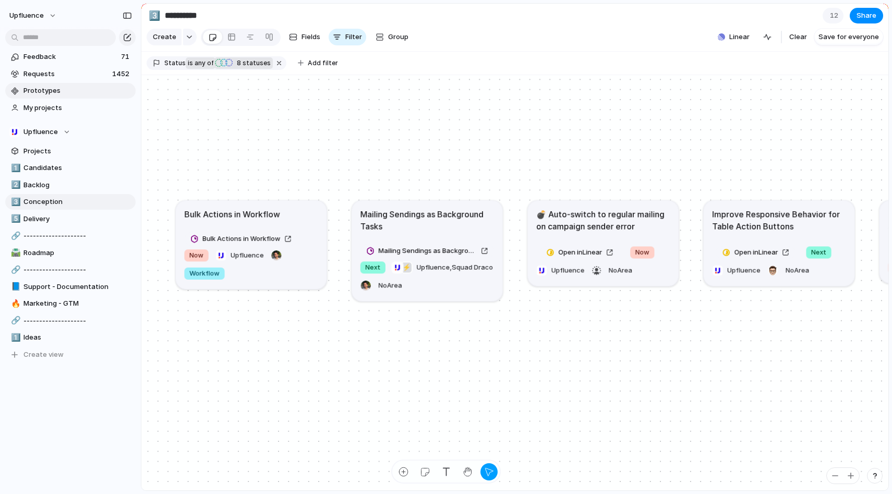
click at [198, 67] on span "any of" at bounding box center [203, 62] width 20 height 9
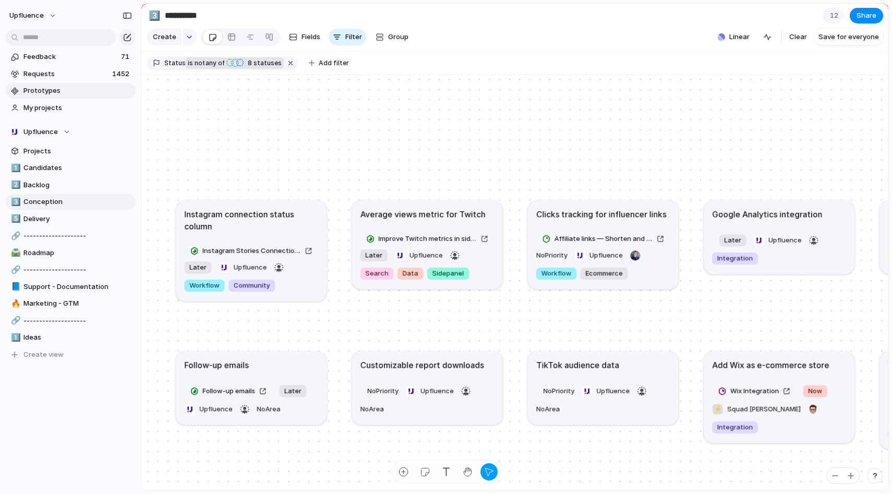
click at [198, 67] on span "not" at bounding box center [198, 62] width 11 height 9
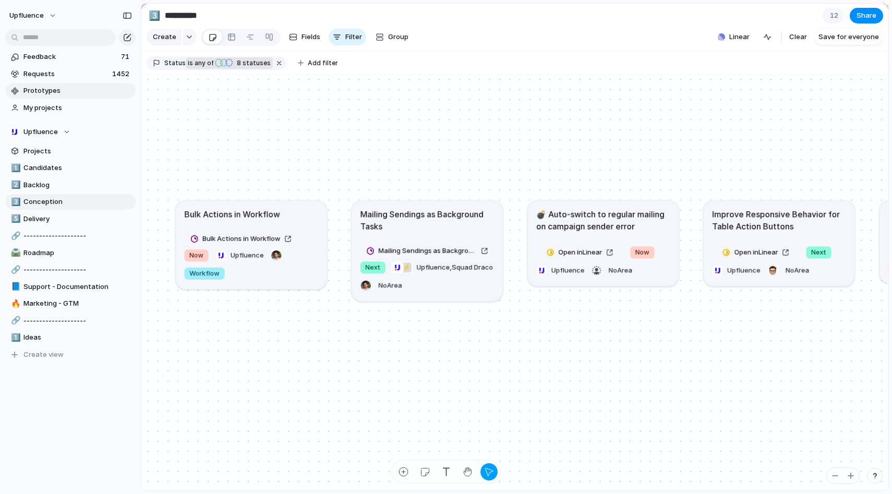
click at [243, 68] on span "8 statuses" at bounding box center [252, 62] width 37 height 9
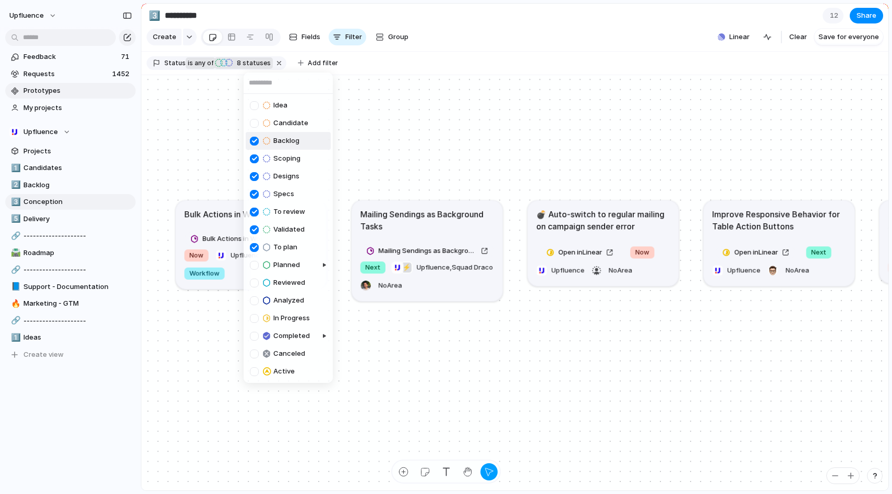
click at [243, 68] on div "Idea Candidate Backlog Scoping Designs Specs To review Validated To plan Planne…" at bounding box center [446, 247] width 892 height 494
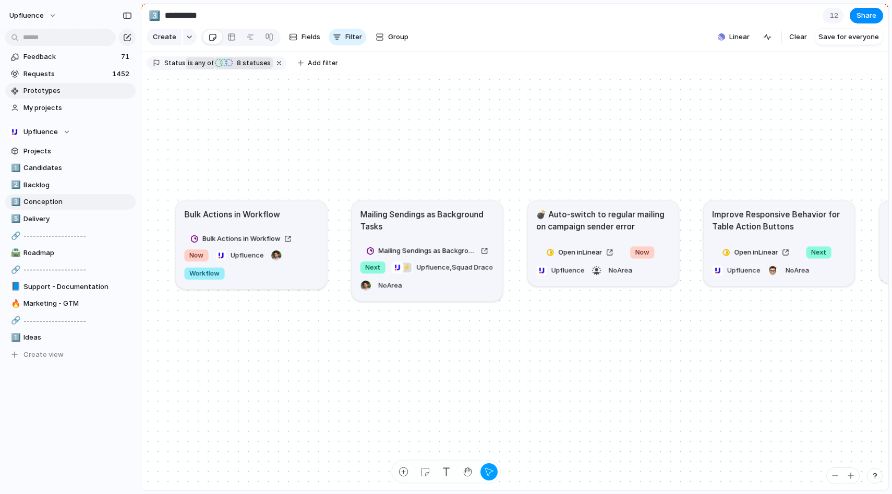
click at [158, 67] on div at bounding box center [156, 63] width 7 height 8
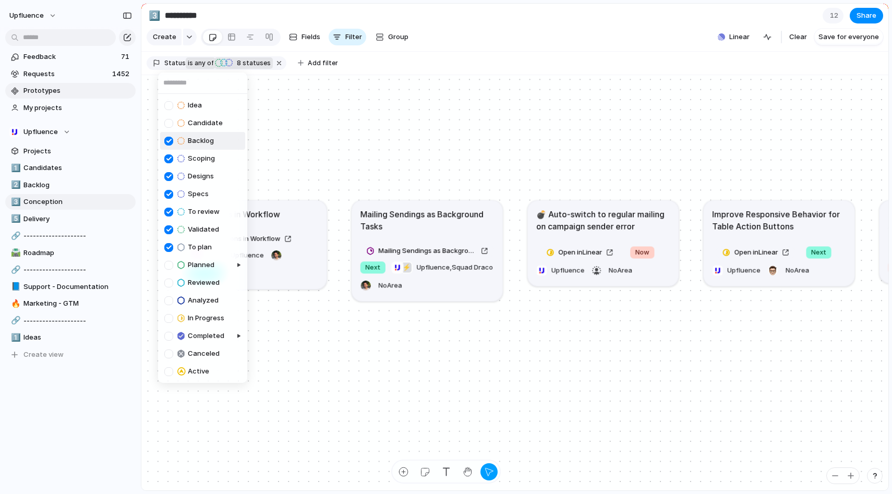
click at [156, 69] on div "Idea Candidate Backlog Scoping Designs Specs To review Validated To plan Planne…" at bounding box center [446, 247] width 892 height 494
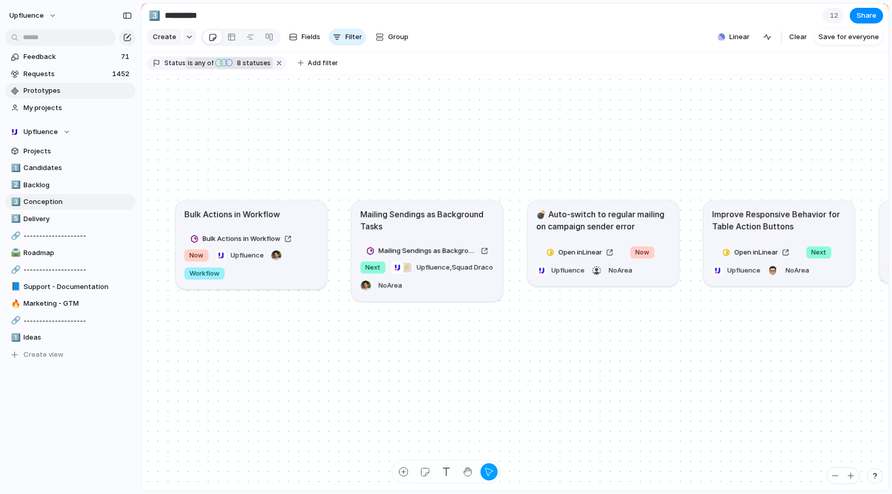
click at [161, 68] on div "Status" at bounding box center [169, 62] width 33 height 9
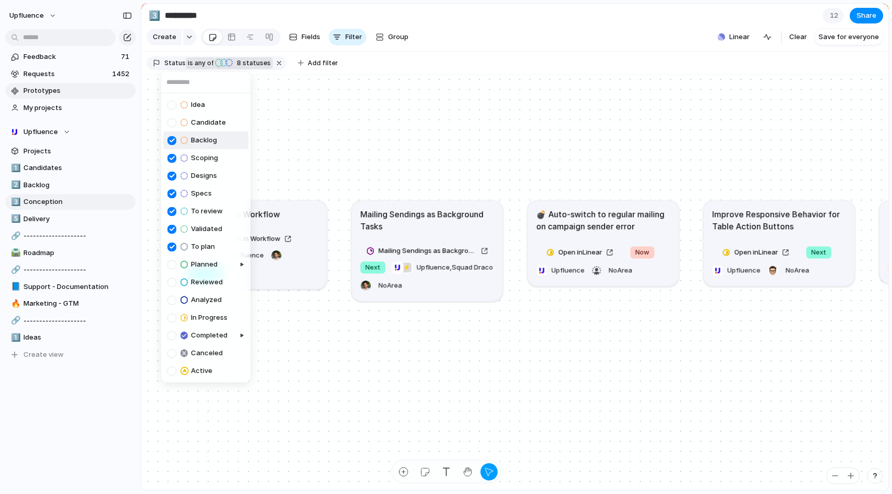
click at [161, 68] on div "Idea Candidate Backlog Scoping Designs Specs To review Validated To plan Planne…" at bounding box center [446, 247] width 892 height 494
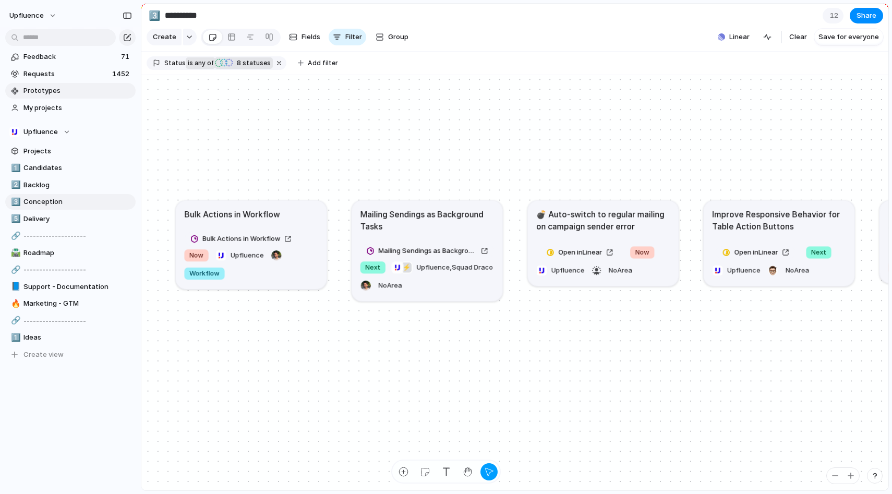
click at [222, 67] on div "button" at bounding box center [223, 62] width 7 height 9
click at [222, 69] on div "Idea Candidate Backlog Scoping Designs Specs To review Validated To plan Planne…" at bounding box center [446, 247] width 892 height 494
click at [201, 68] on span "any of" at bounding box center [203, 62] width 20 height 9
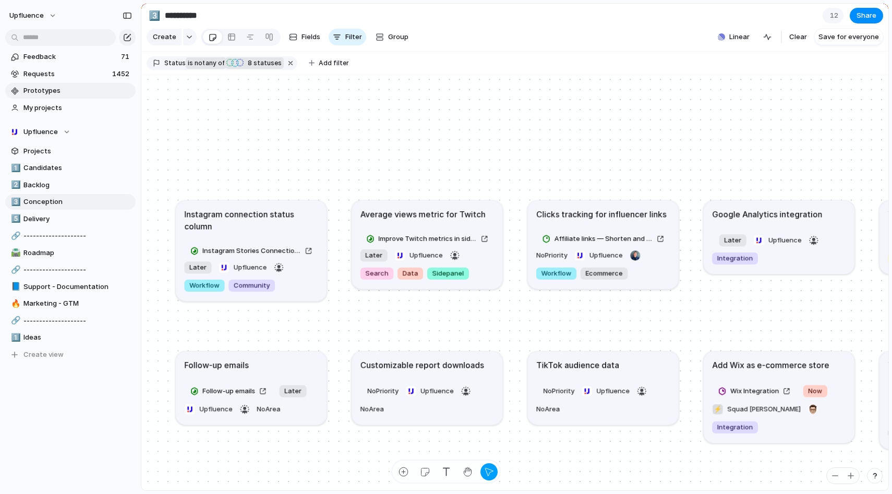
click at [201, 68] on span "not" at bounding box center [198, 62] width 11 height 9
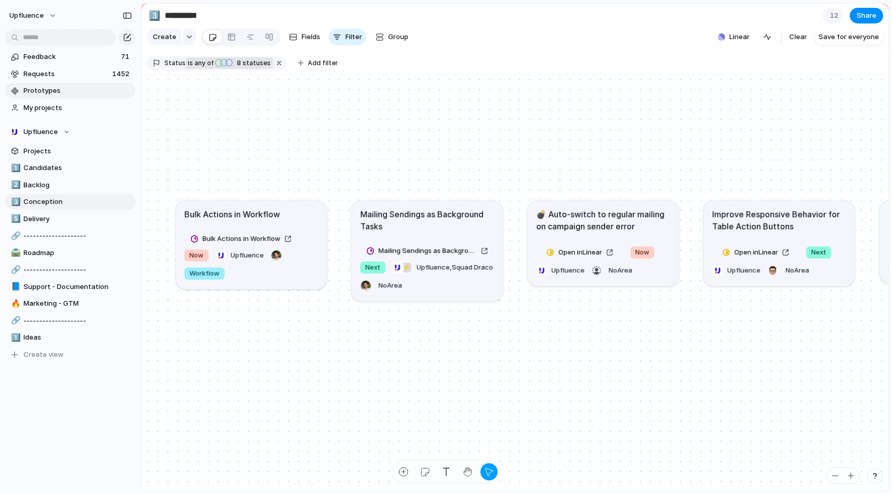
click at [201, 68] on span "any of" at bounding box center [203, 62] width 20 height 9
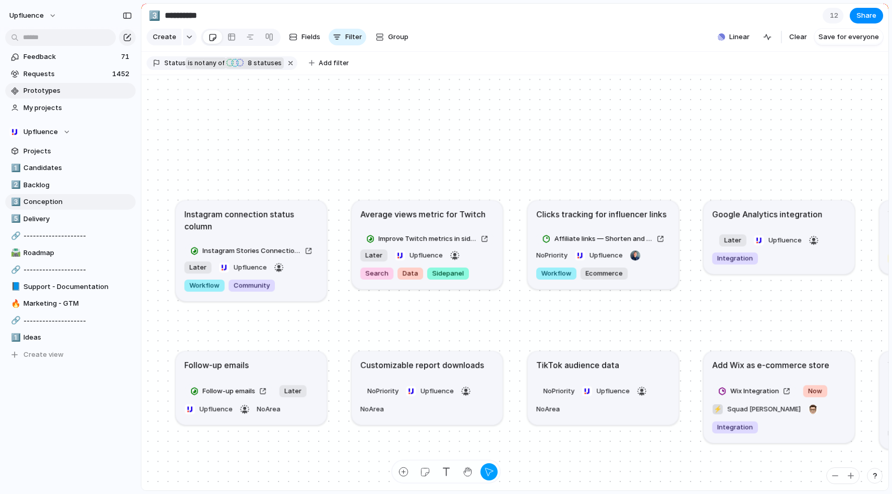
click at [201, 68] on span "not" at bounding box center [198, 62] width 11 height 9
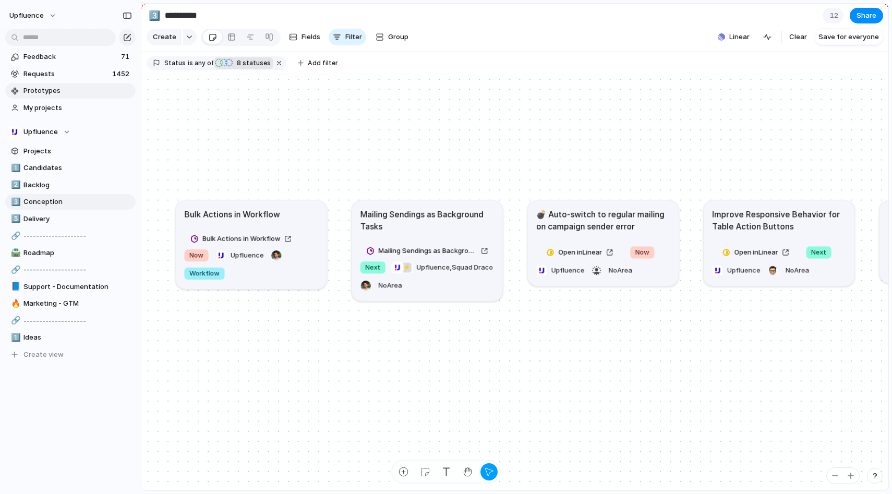
click at [155, 67] on div at bounding box center [156, 63] width 7 height 8
click at [195, 67] on div "Idea Candidate Backlog Scoping Designs Specs To review Validated To plan Planne…" at bounding box center [446, 247] width 892 height 494
click at [254, 68] on span "8 statuses" at bounding box center [252, 62] width 37 height 9
click at [254, 70] on div "Idea Candidate Backlog Scoping Designs Specs To review Validated To plan Planne…" at bounding box center [446, 247] width 892 height 494
click at [197, 68] on span "any of" at bounding box center [203, 62] width 20 height 9
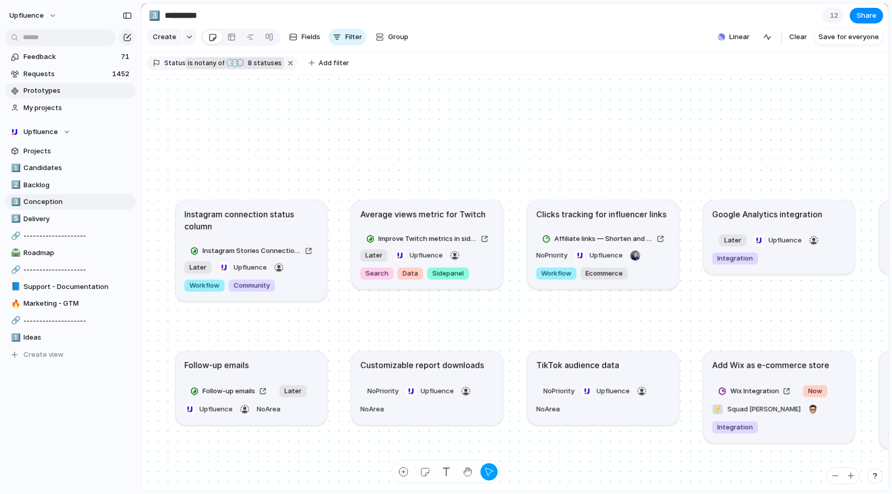
click at [196, 68] on span "not" at bounding box center [198, 62] width 11 height 9
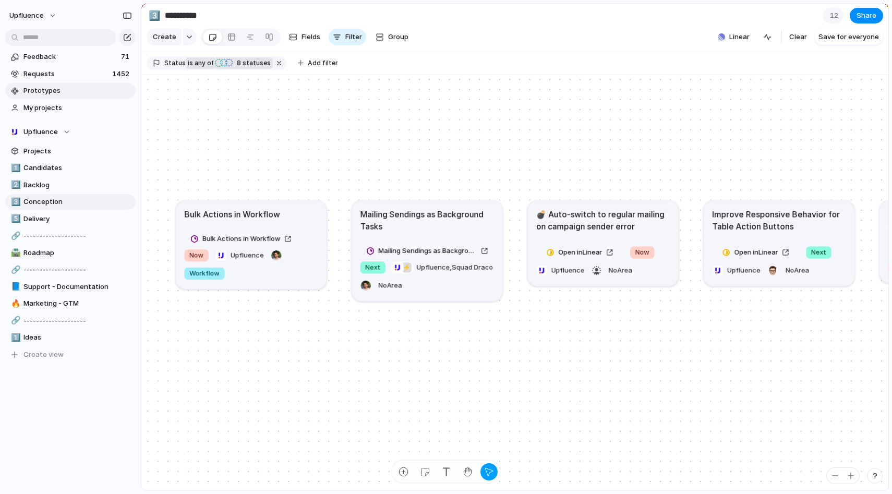
click at [196, 68] on span "any of" at bounding box center [203, 62] width 20 height 9
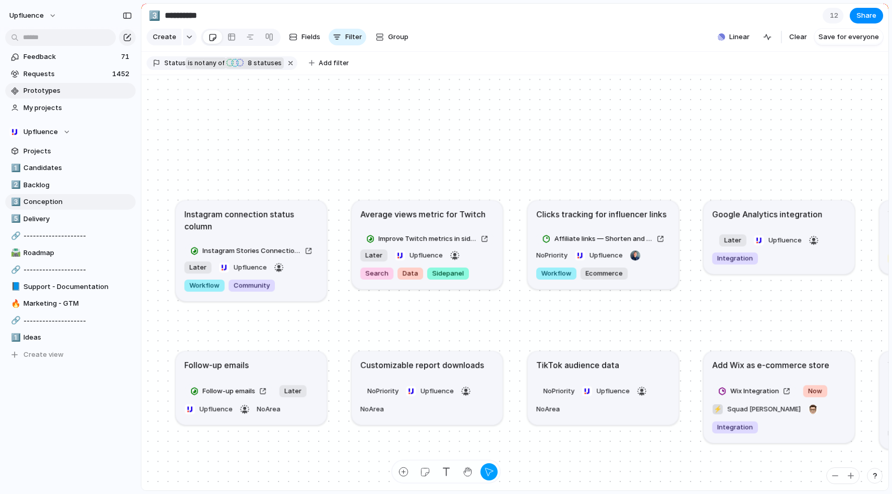
click at [196, 68] on span "not" at bounding box center [198, 62] width 11 height 9
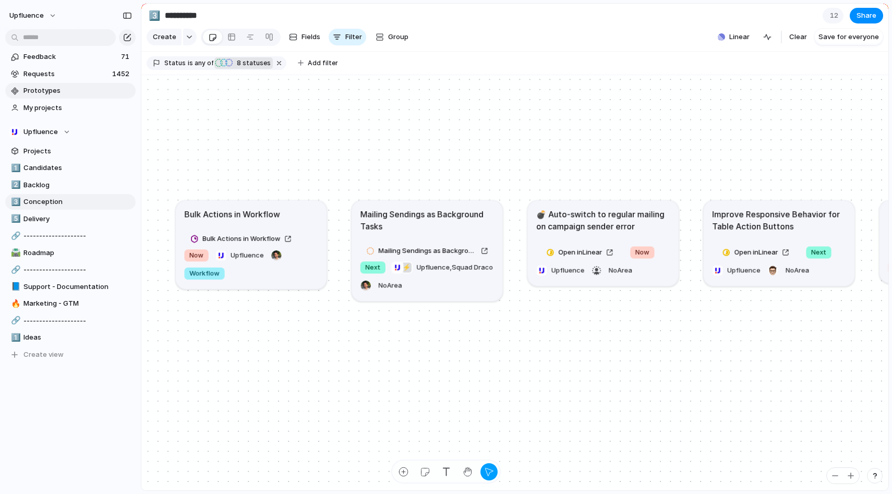
click at [241, 68] on span "8 statuses" at bounding box center [252, 62] width 37 height 9
click at [241, 69] on div "Idea Candidate Backlog Scoping Designs Specs To review Validated To plan Planne…" at bounding box center [446, 247] width 892 height 494
